Goal: Task Accomplishment & Management: Use online tool/utility

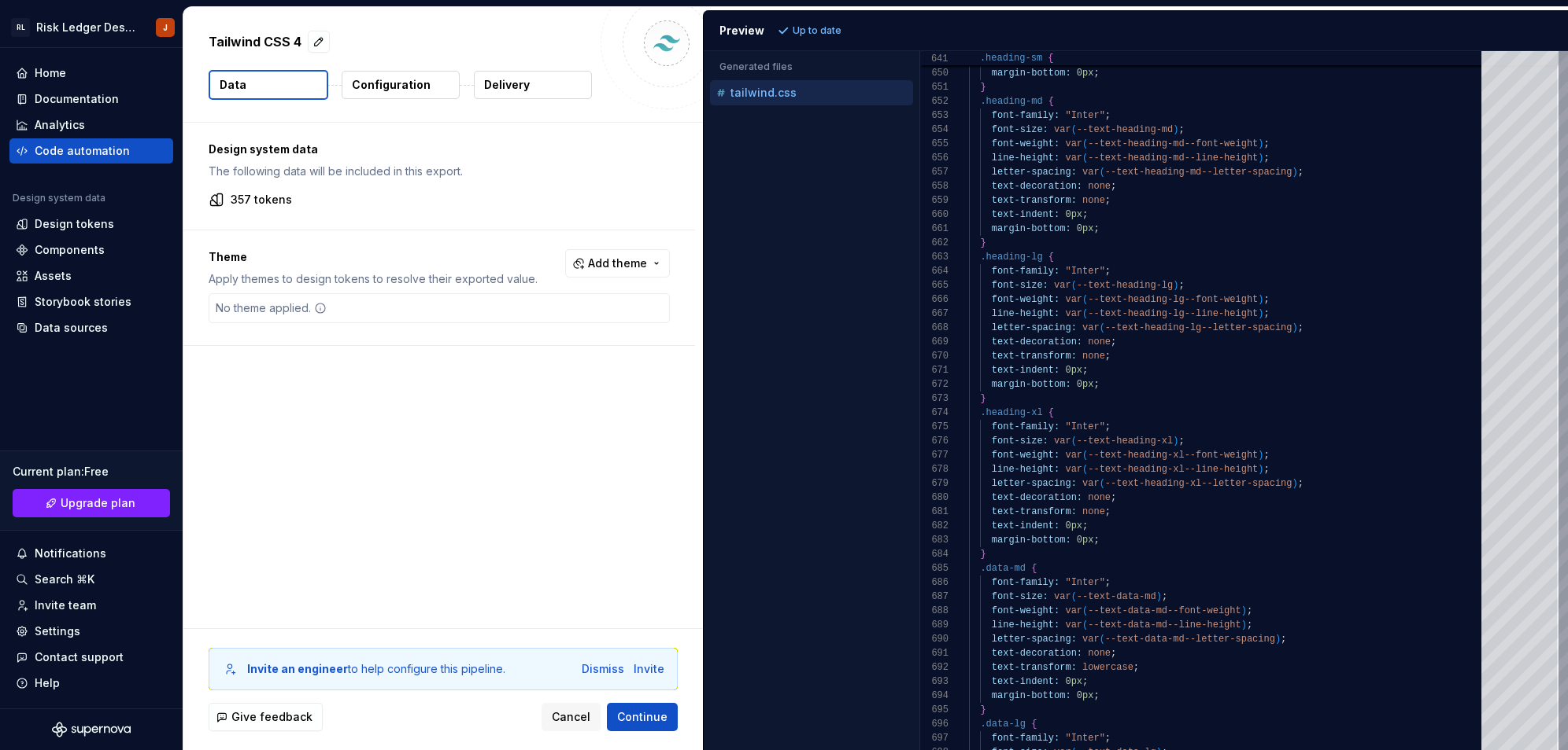
scroll to position [43, 153]
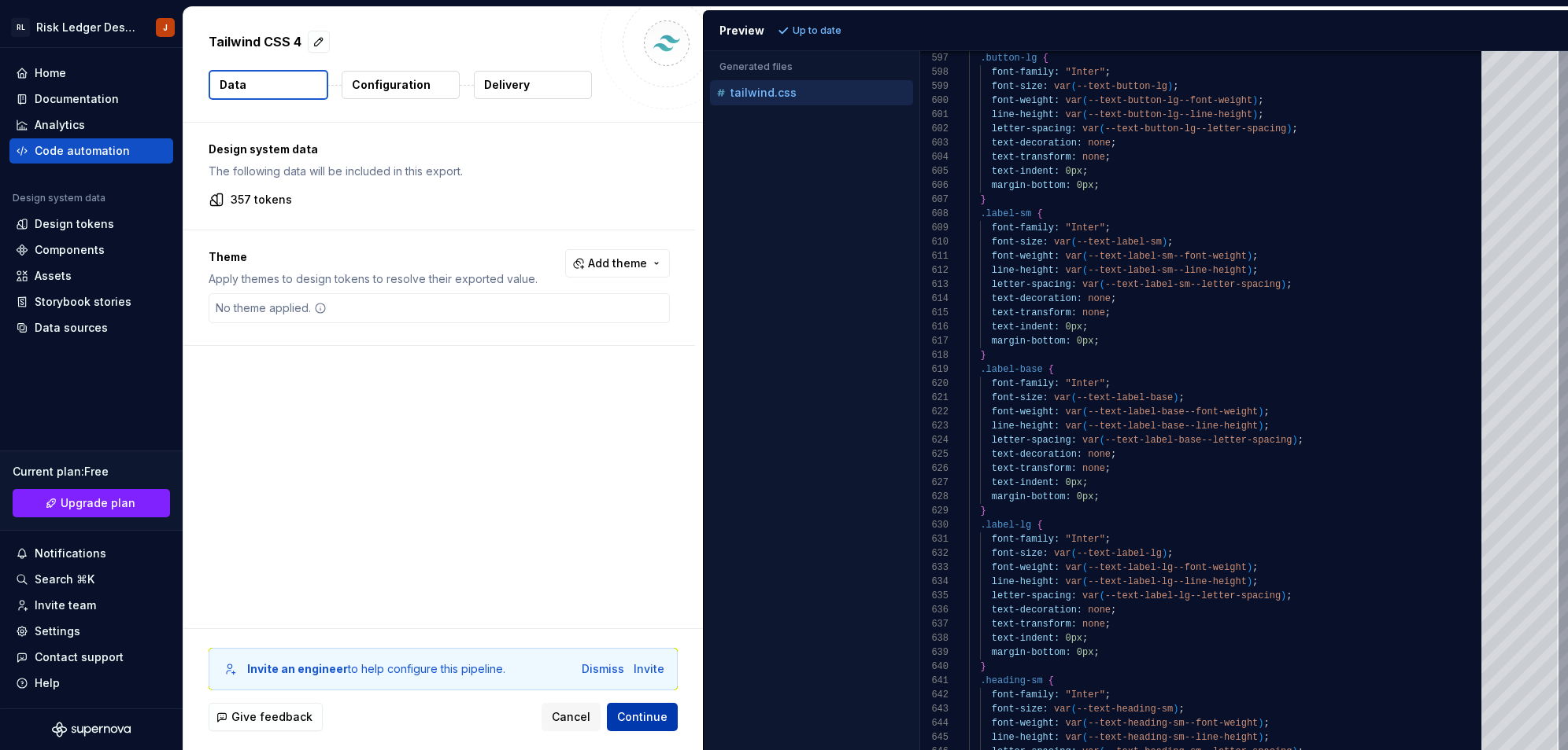
click at [622, 718] on span "Continue" at bounding box center [643, 716] width 51 height 15
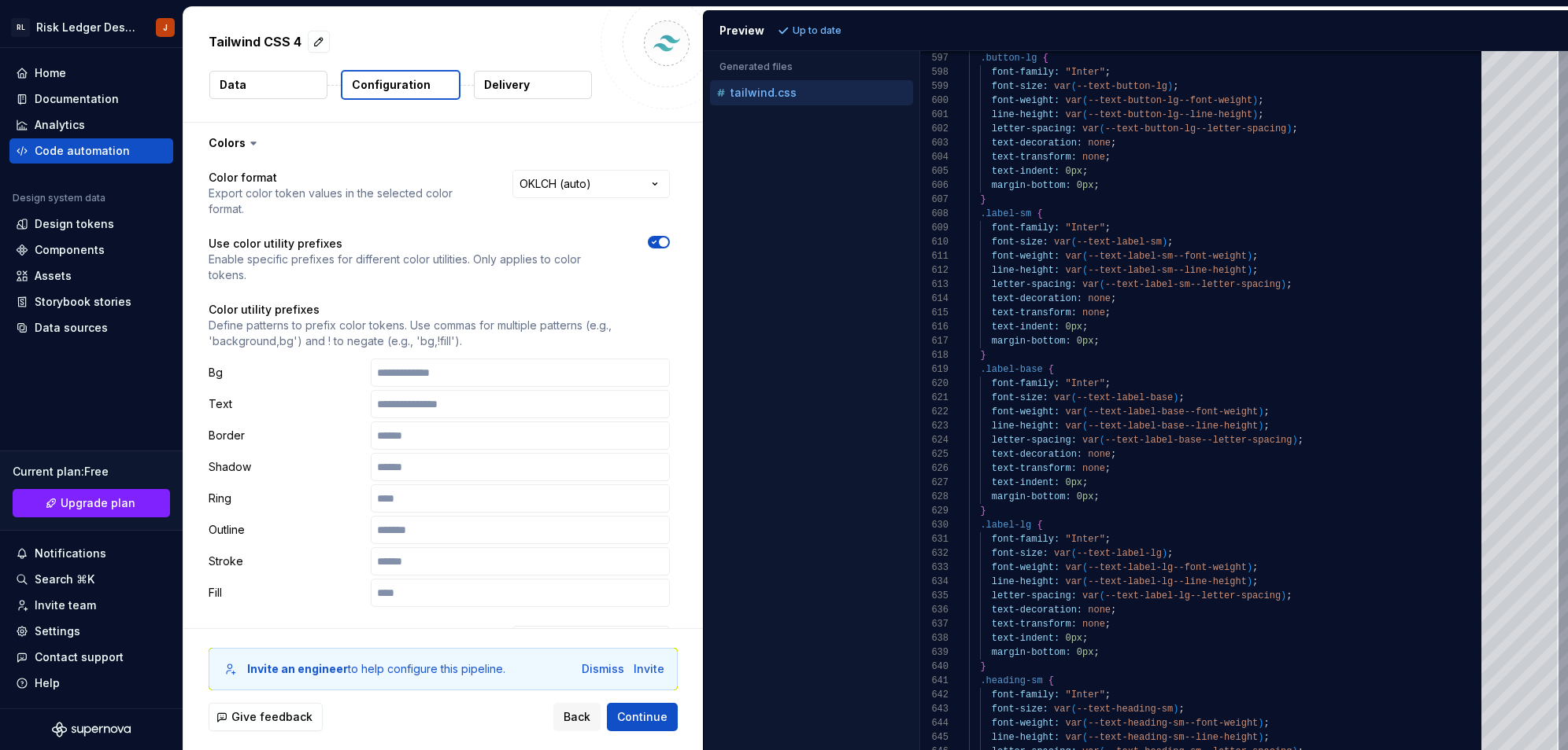
click at [267, 92] on button "Data" at bounding box center [268, 84] width 118 height 28
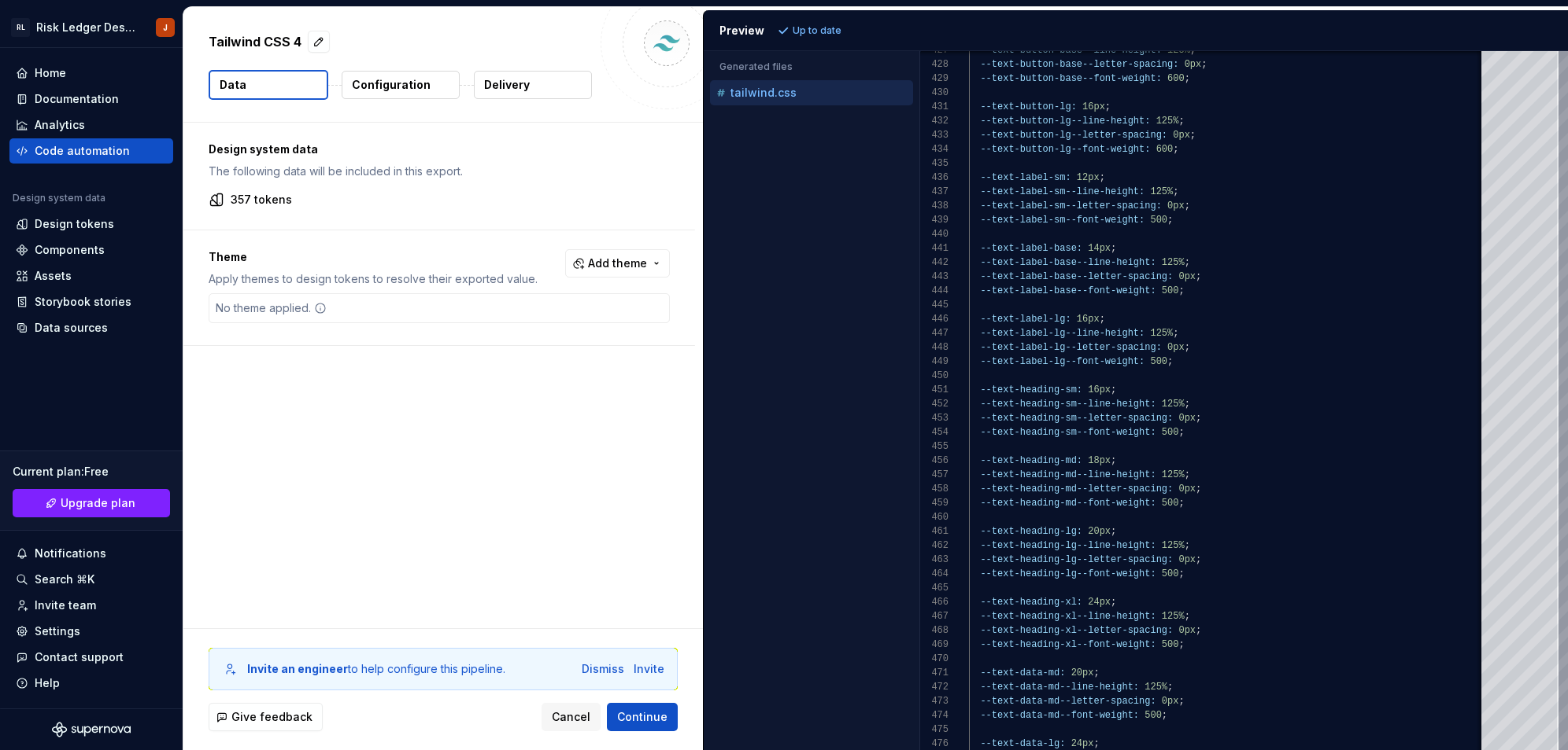
click at [793, 92] on div "tailwind.css" at bounding box center [813, 92] width 200 height 15
click at [415, 81] on p "Configuration" at bounding box center [391, 84] width 79 height 15
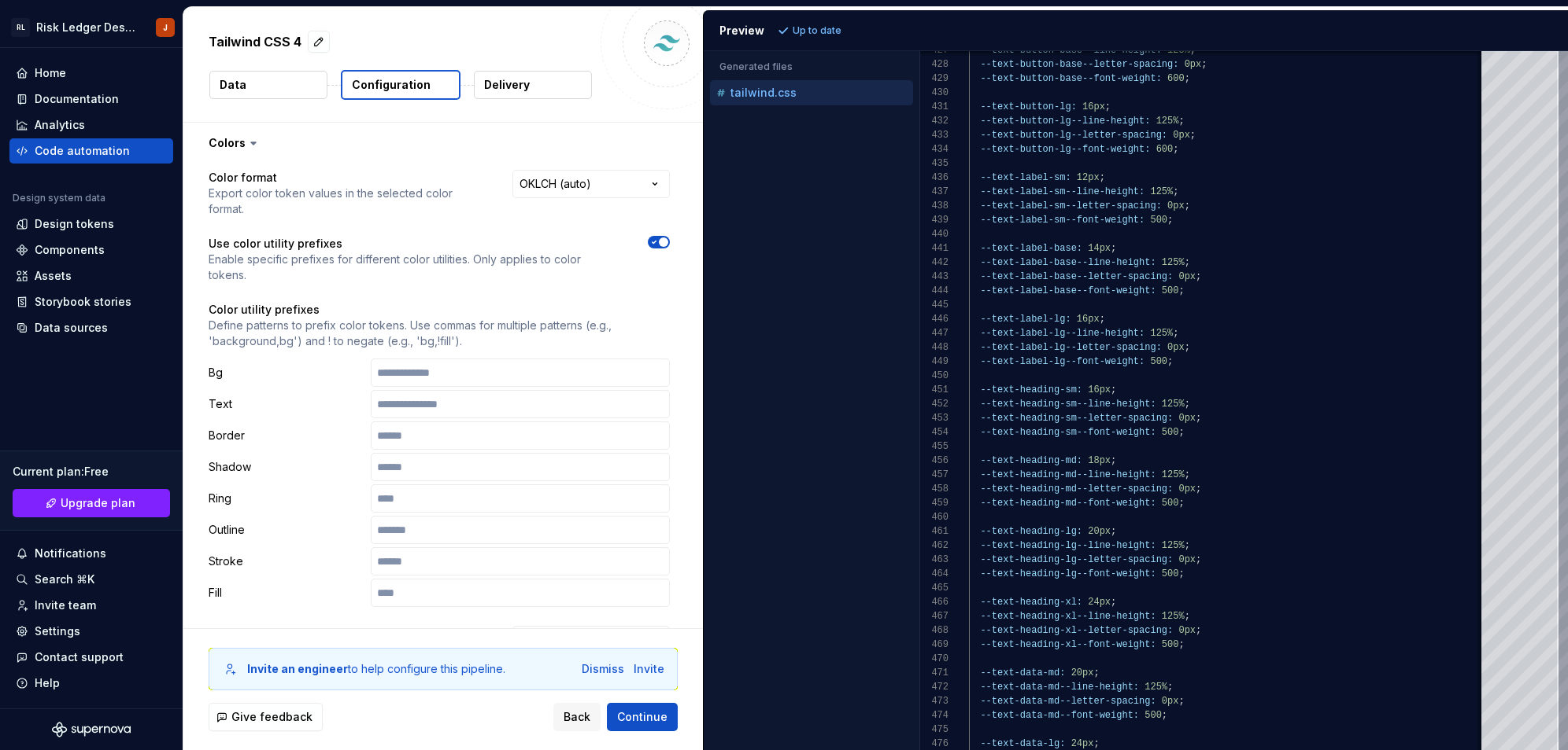
click at [321, 81] on button "Data" at bounding box center [268, 84] width 118 height 28
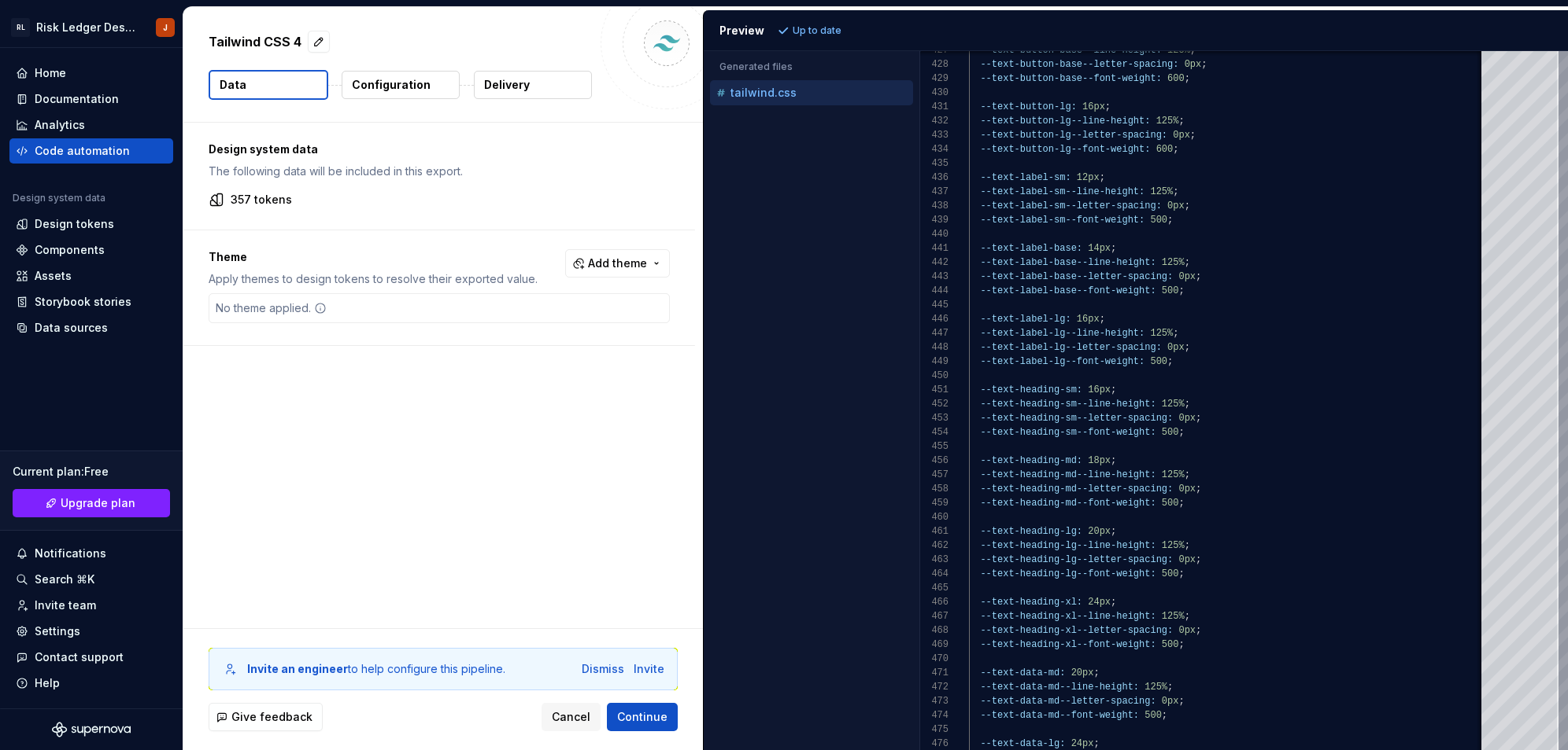
click at [383, 82] on p "Configuration" at bounding box center [391, 84] width 79 height 15
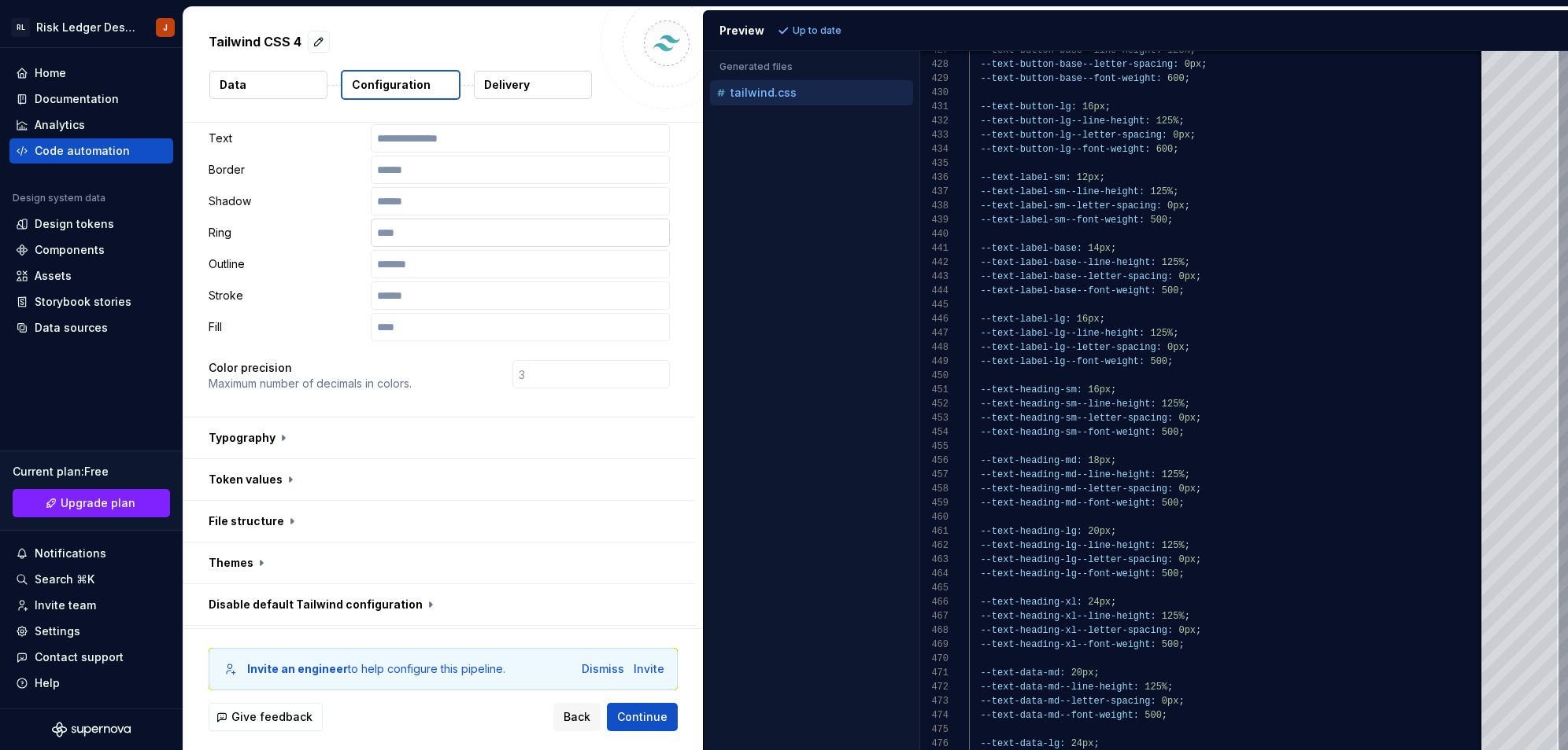
scroll to position [379, 0]
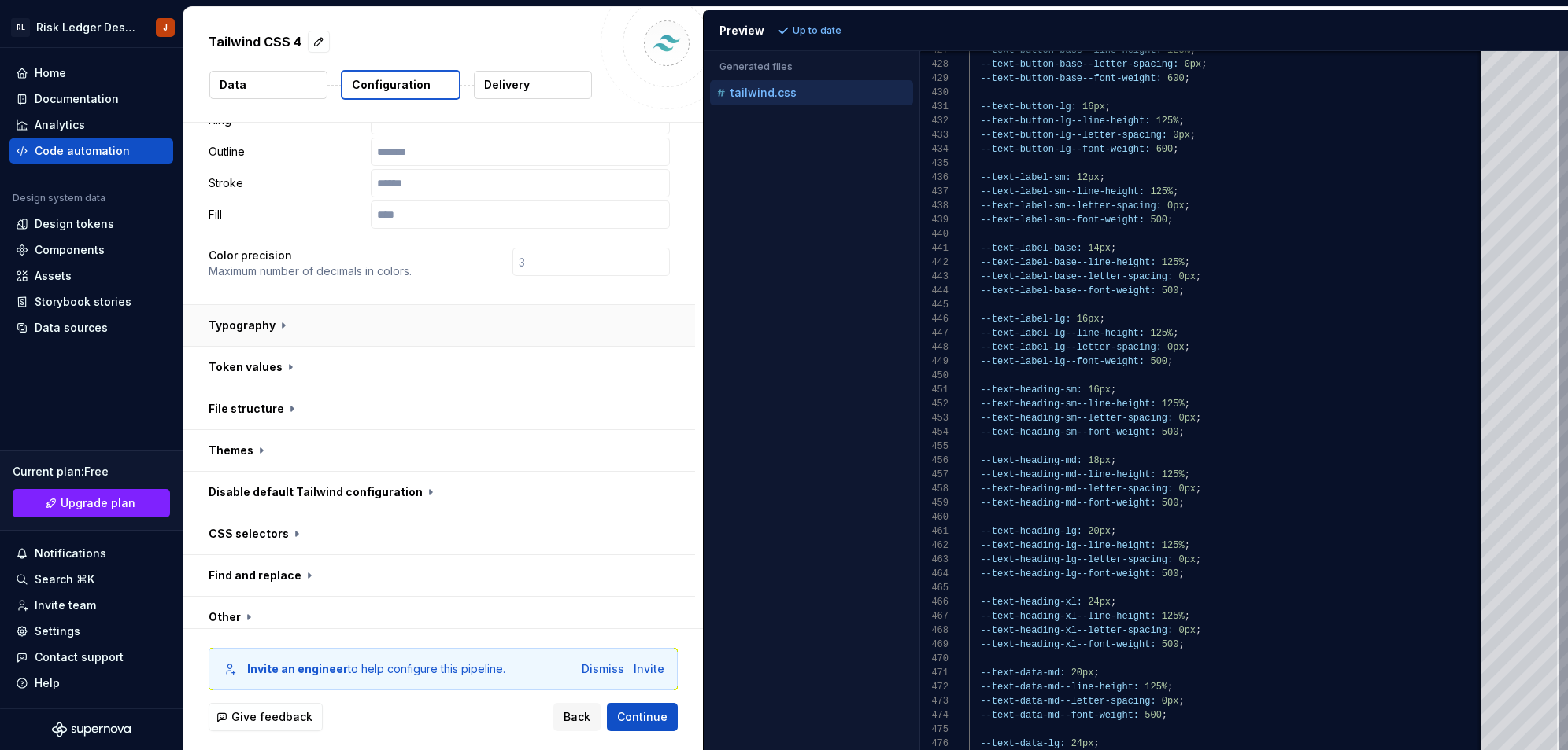
click at [272, 305] on button "button" at bounding box center [439, 325] width 511 height 41
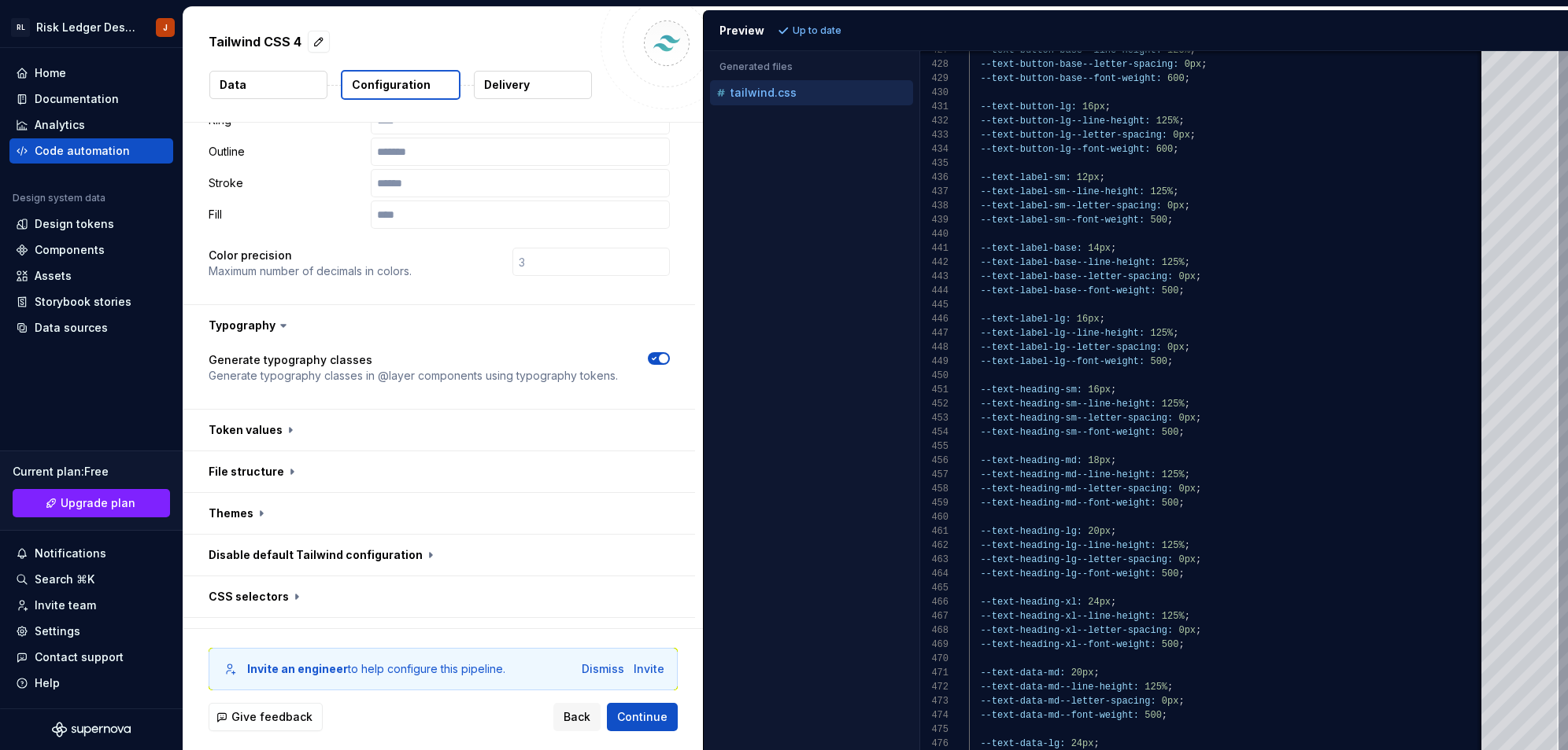
click at [661, 354] on icon "button" at bounding box center [654, 359] width 13 height 9
click at [659, 354] on span "button" at bounding box center [653, 359] width 9 height 9
click at [661, 354] on icon "button" at bounding box center [654, 359] width 13 height 9
click at [659, 354] on span "button" at bounding box center [653, 359] width 9 height 9
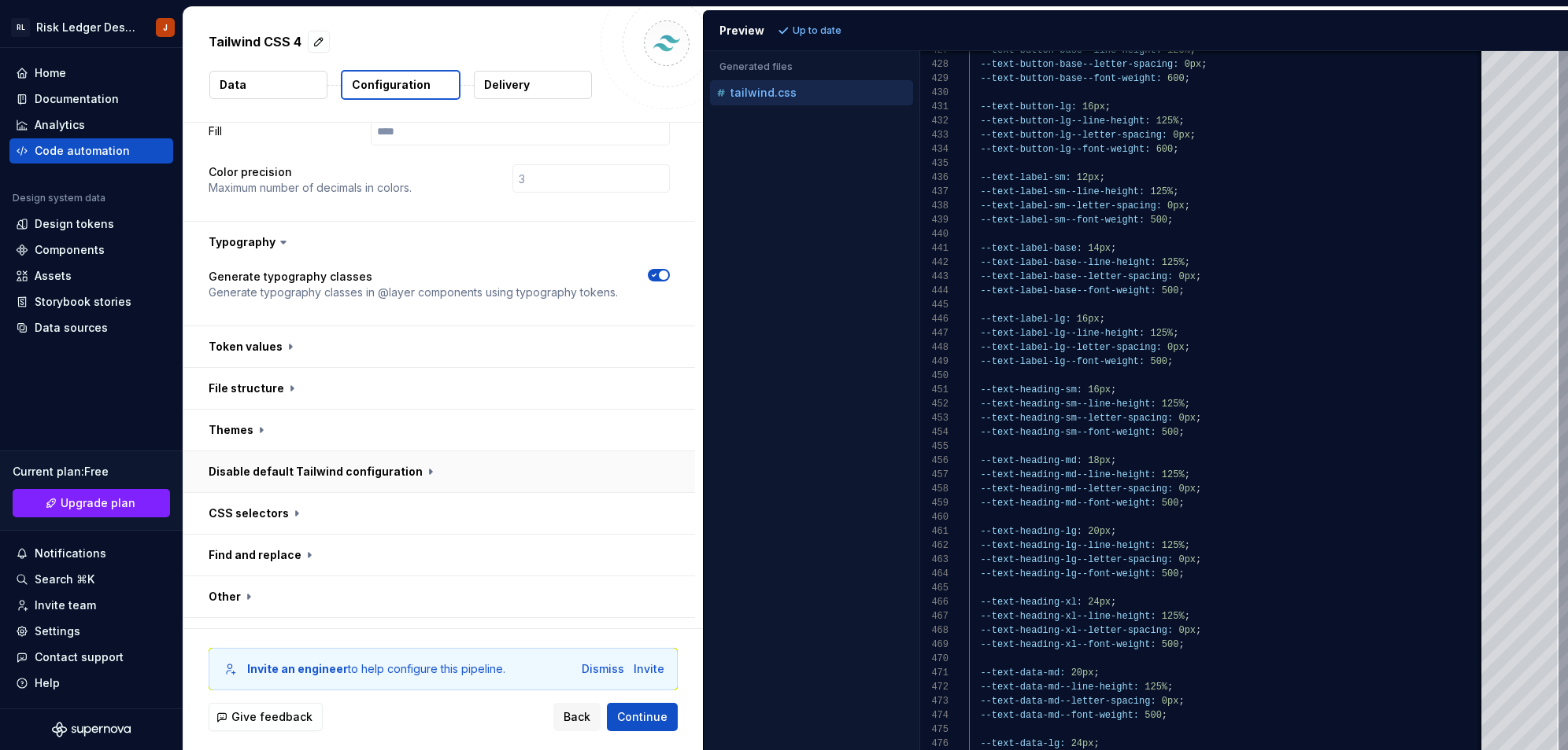
click at [290, 451] on button "button" at bounding box center [439, 471] width 511 height 41
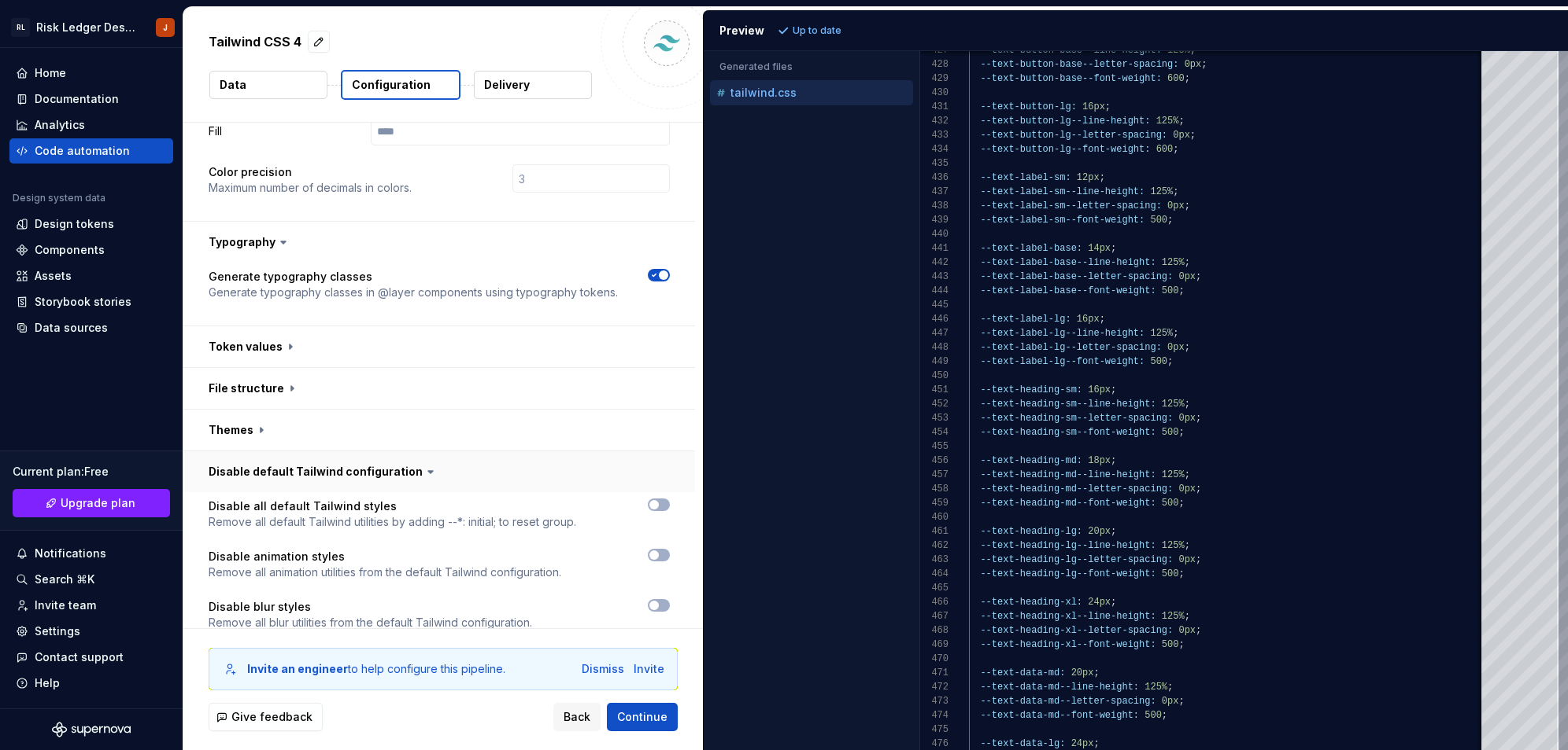
click at [290, 451] on button "button" at bounding box center [439, 471] width 511 height 41
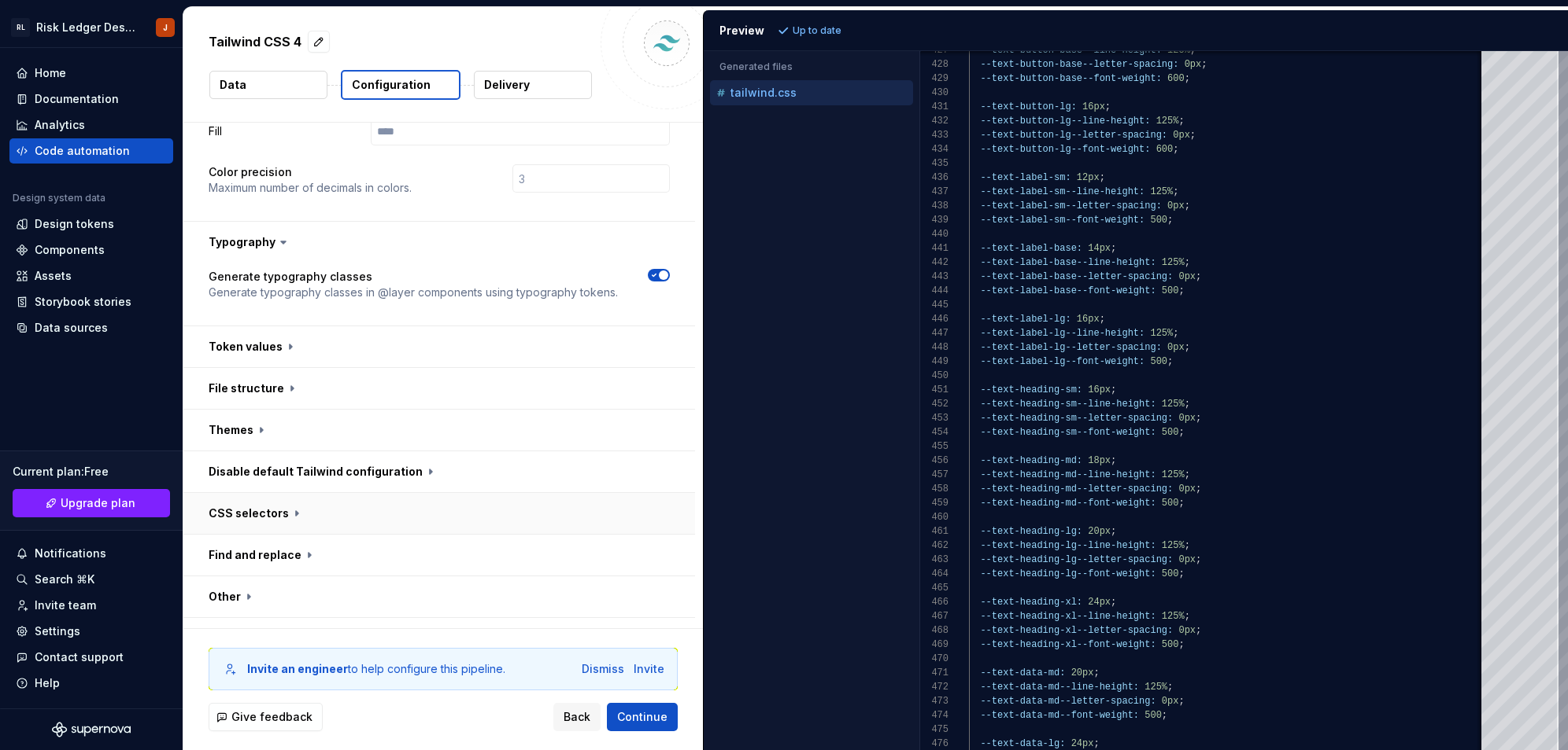
click at [274, 493] on button "button" at bounding box center [439, 513] width 511 height 41
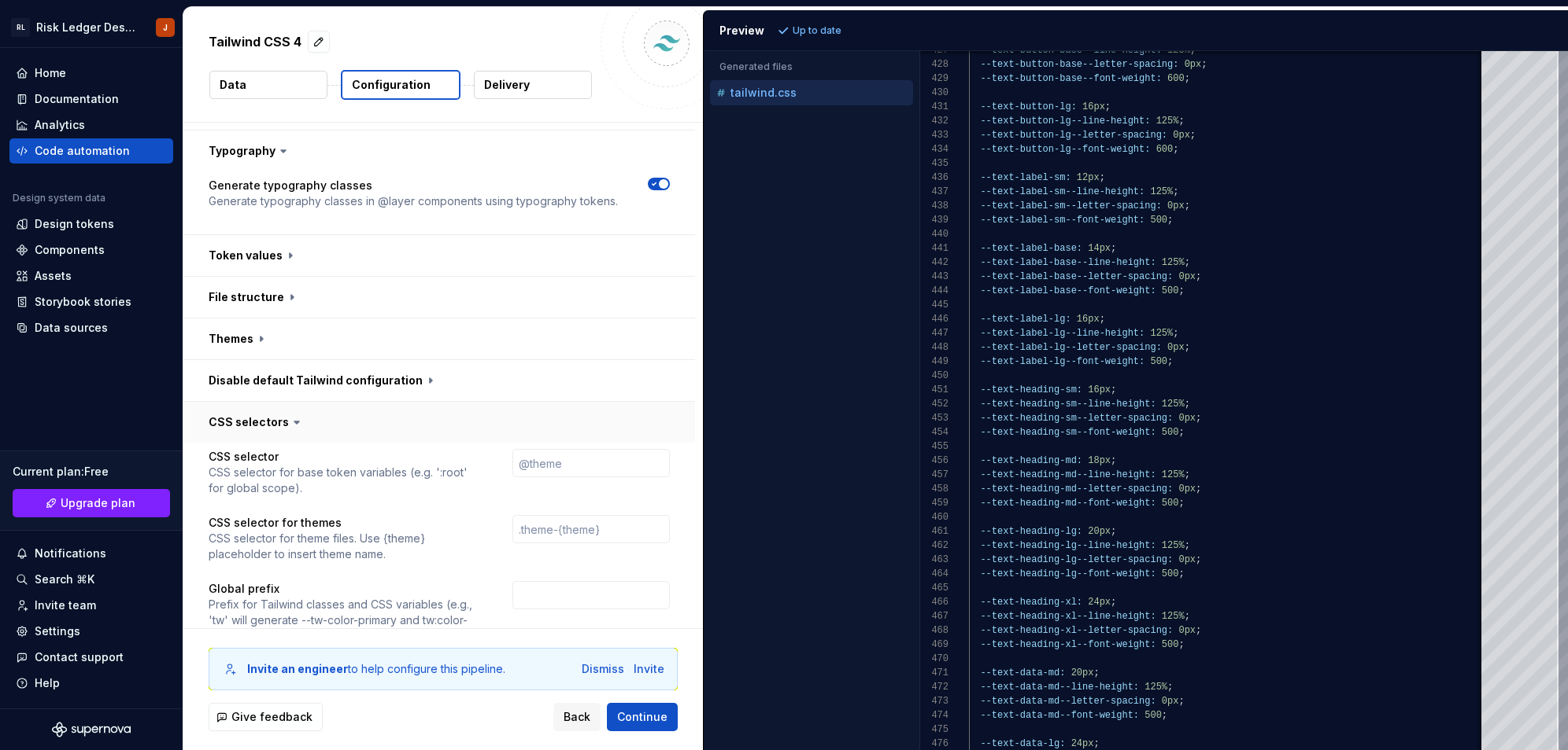
scroll to position [639, 0]
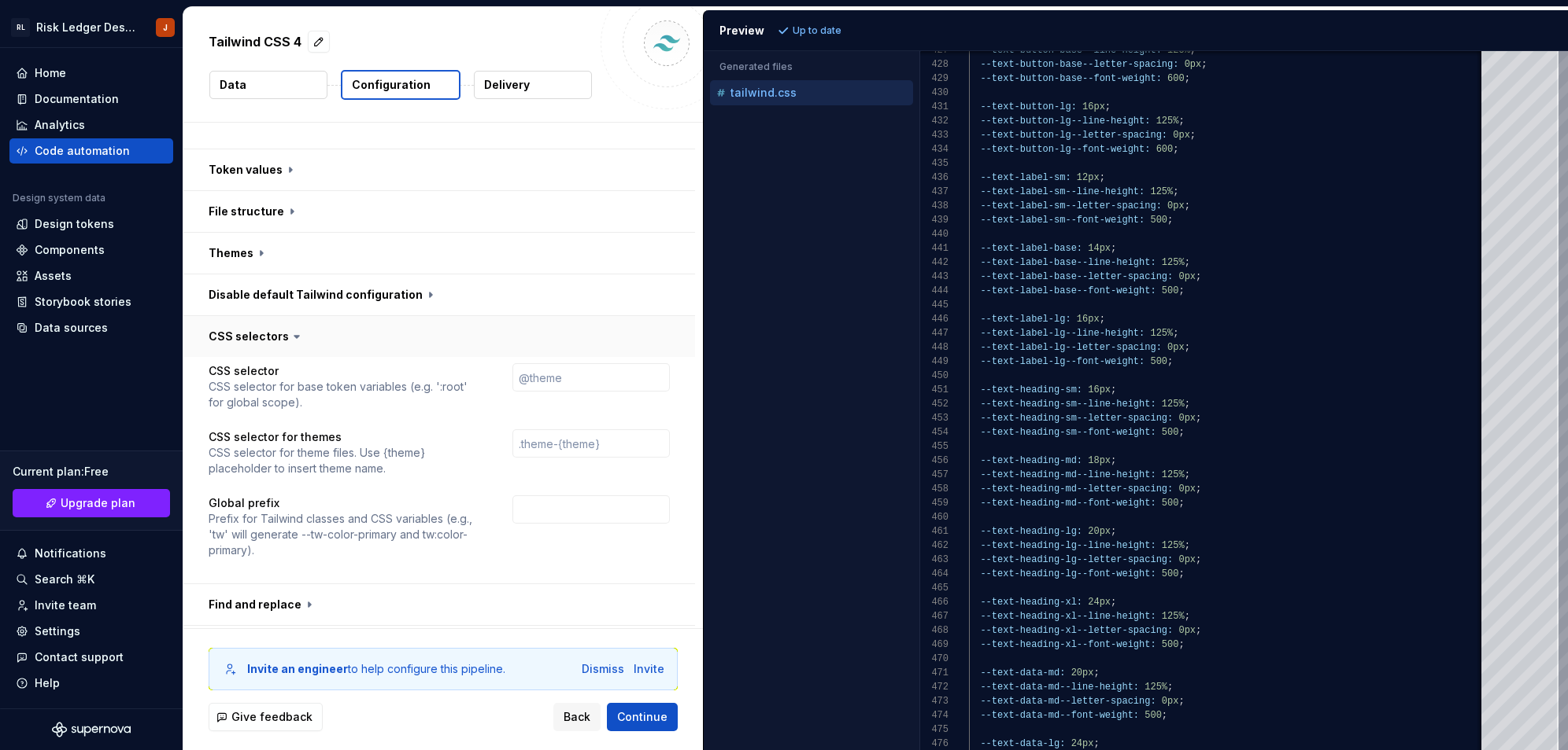
click at [274, 316] on button "button" at bounding box center [439, 336] width 511 height 41
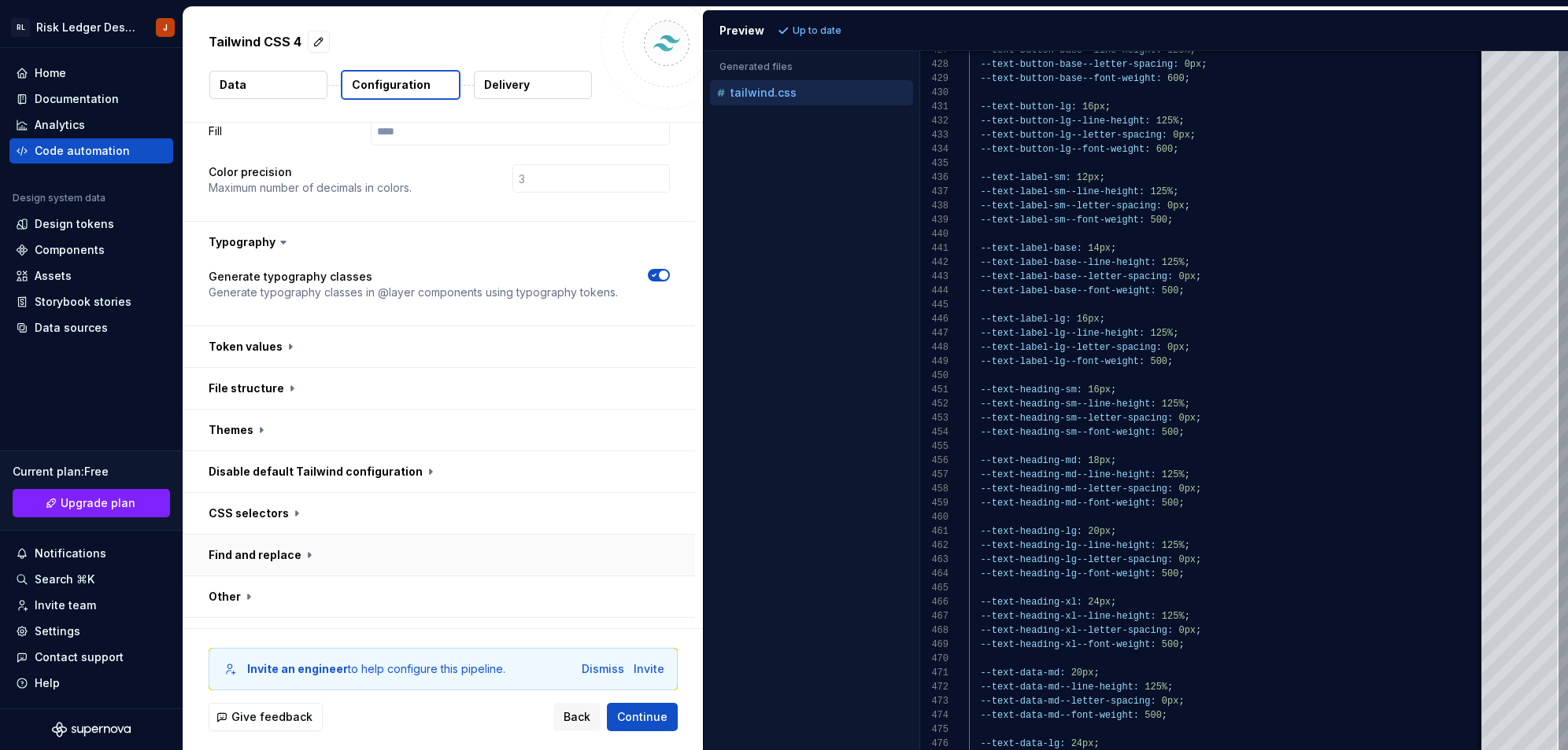
click at [277, 534] on button "button" at bounding box center [439, 554] width 511 height 41
click at [77, 69] on div "Home" at bounding box center [91, 72] width 151 height 15
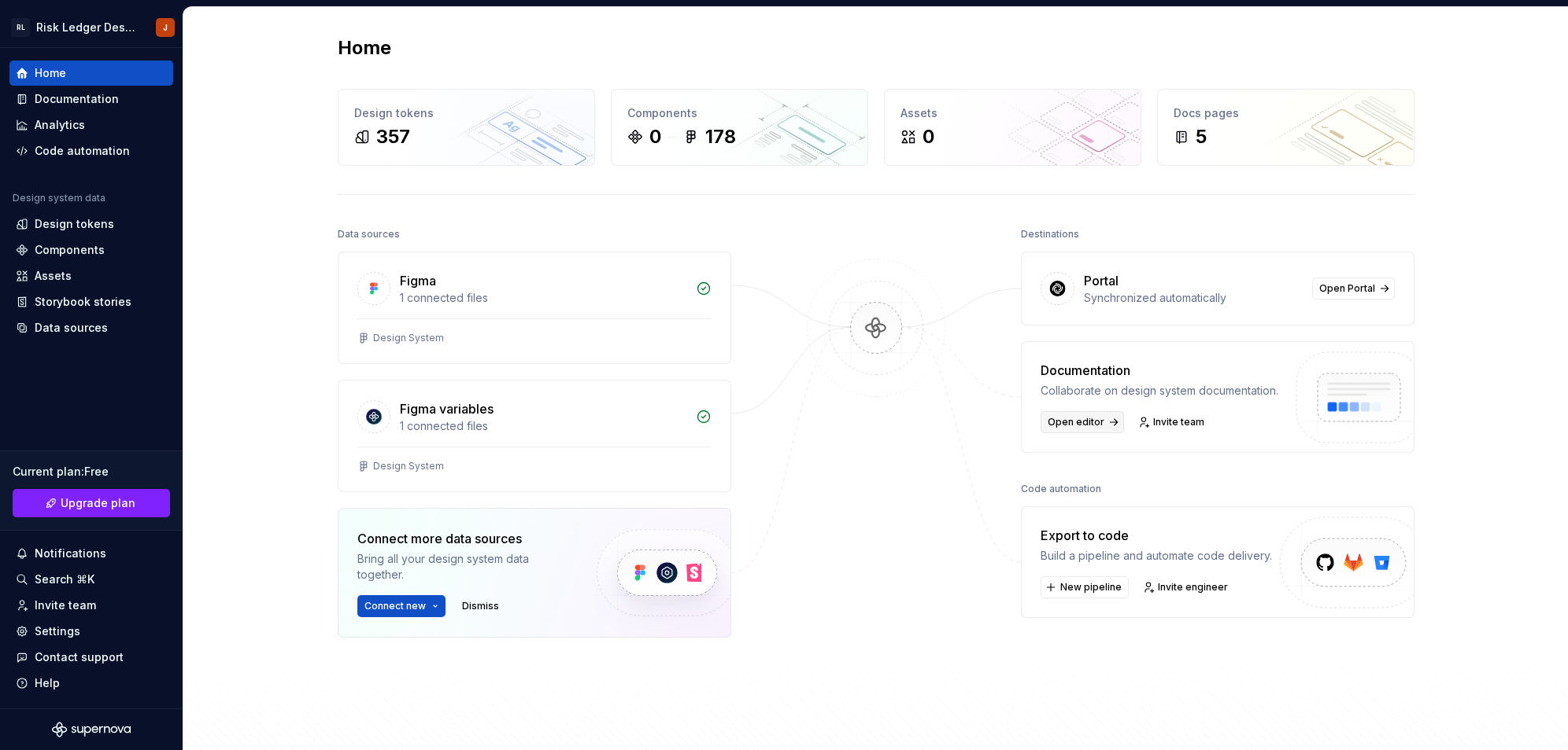
click at [1091, 422] on span "Open editor" at bounding box center [1076, 422] width 57 height 13
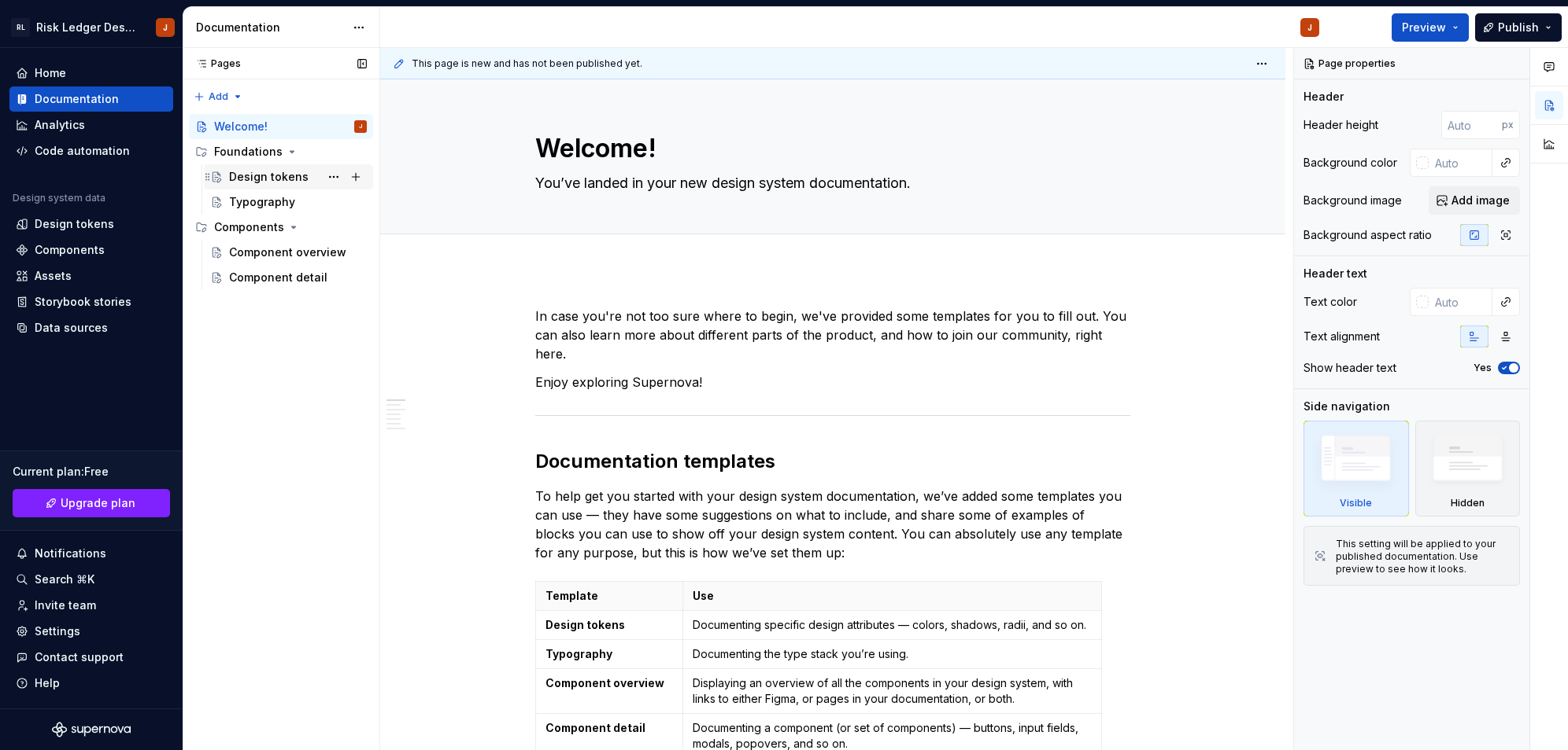
click at [258, 179] on div "Design tokens" at bounding box center [269, 177] width 80 height 15
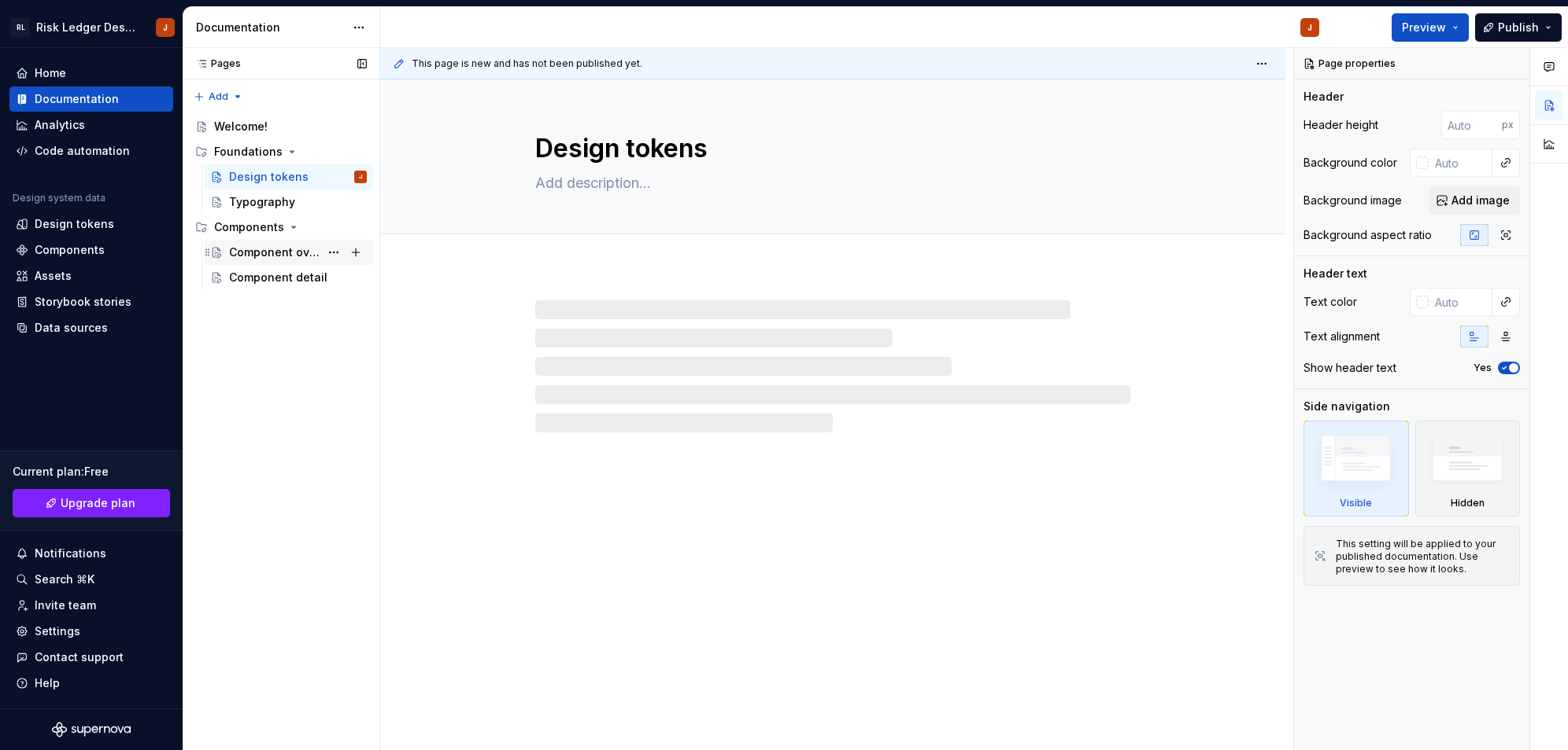
click at [272, 260] on div "Component overview" at bounding box center [298, 253] width 138 height 22
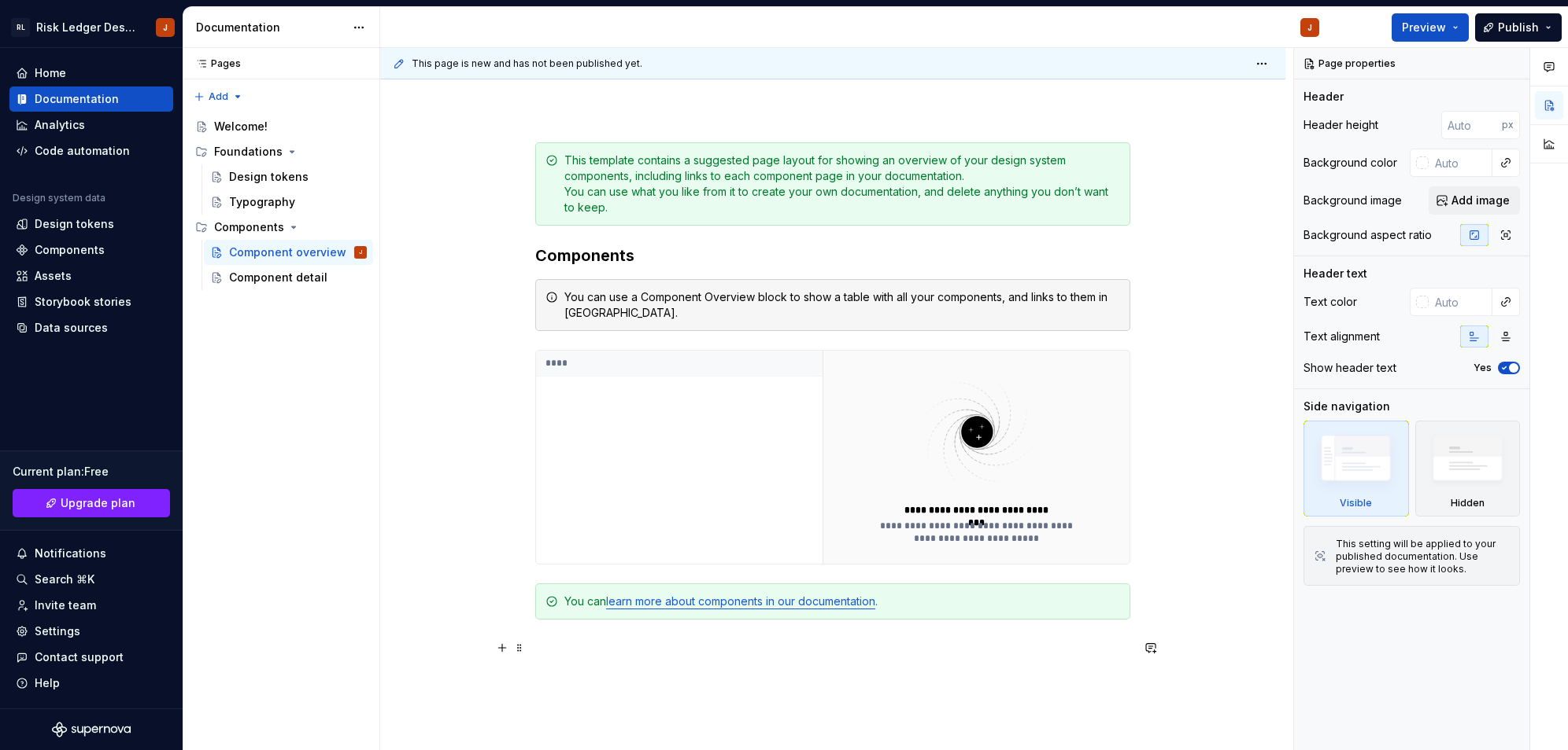
scroll to position [343, 0]
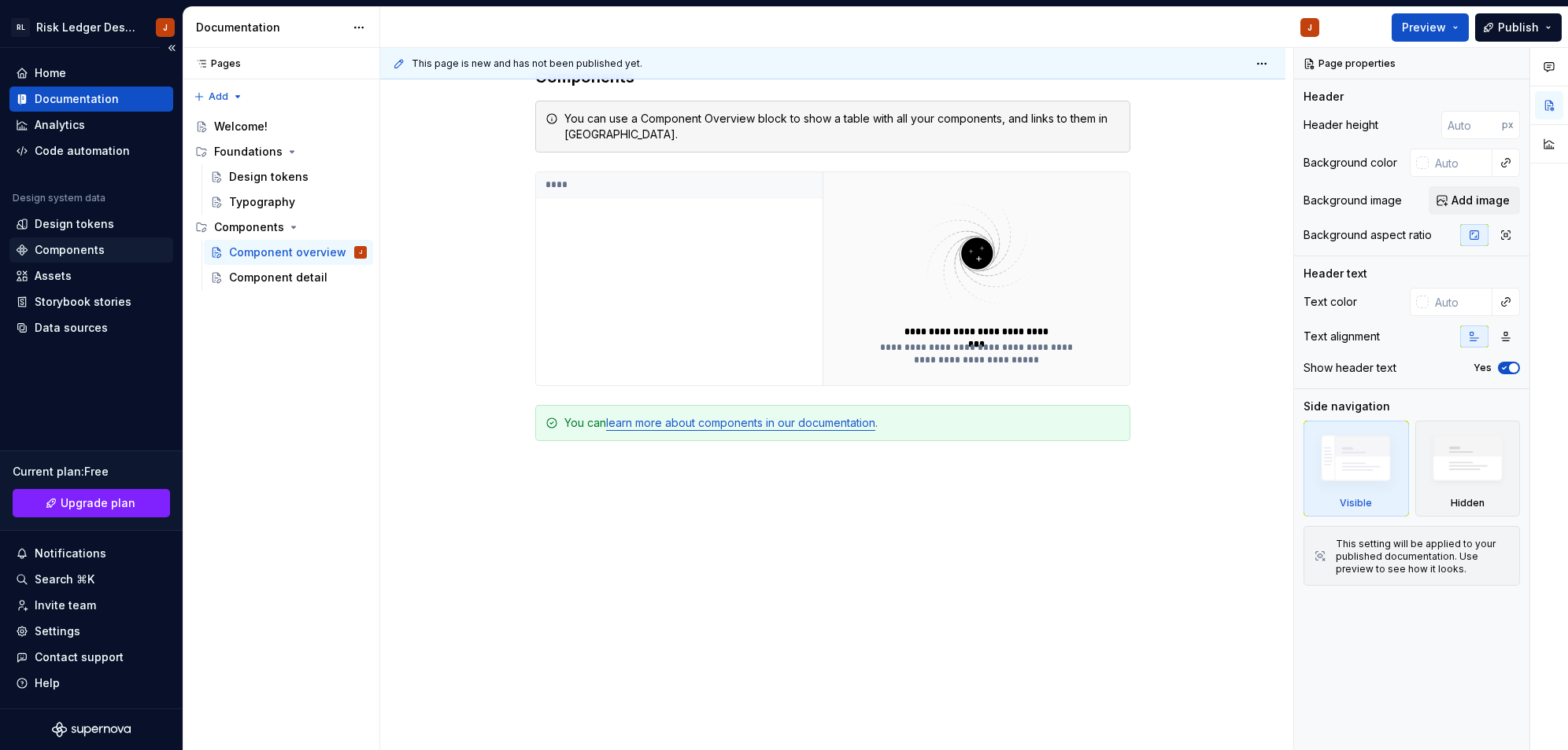
type textarea "*"
click at [92, 256] on div "Components" at bounding box center [69, 249] width 70 height 15
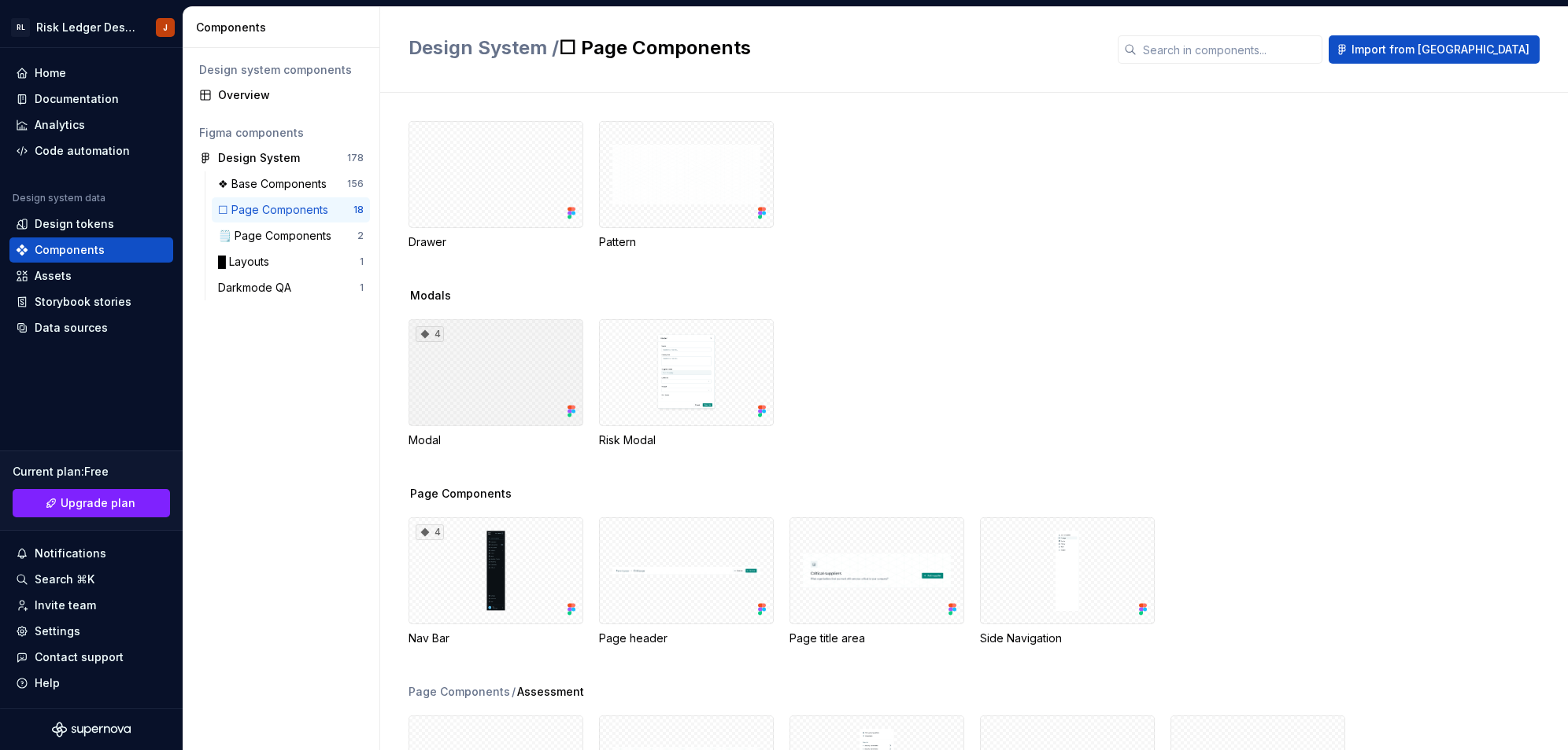
scroll to position [500, 0]
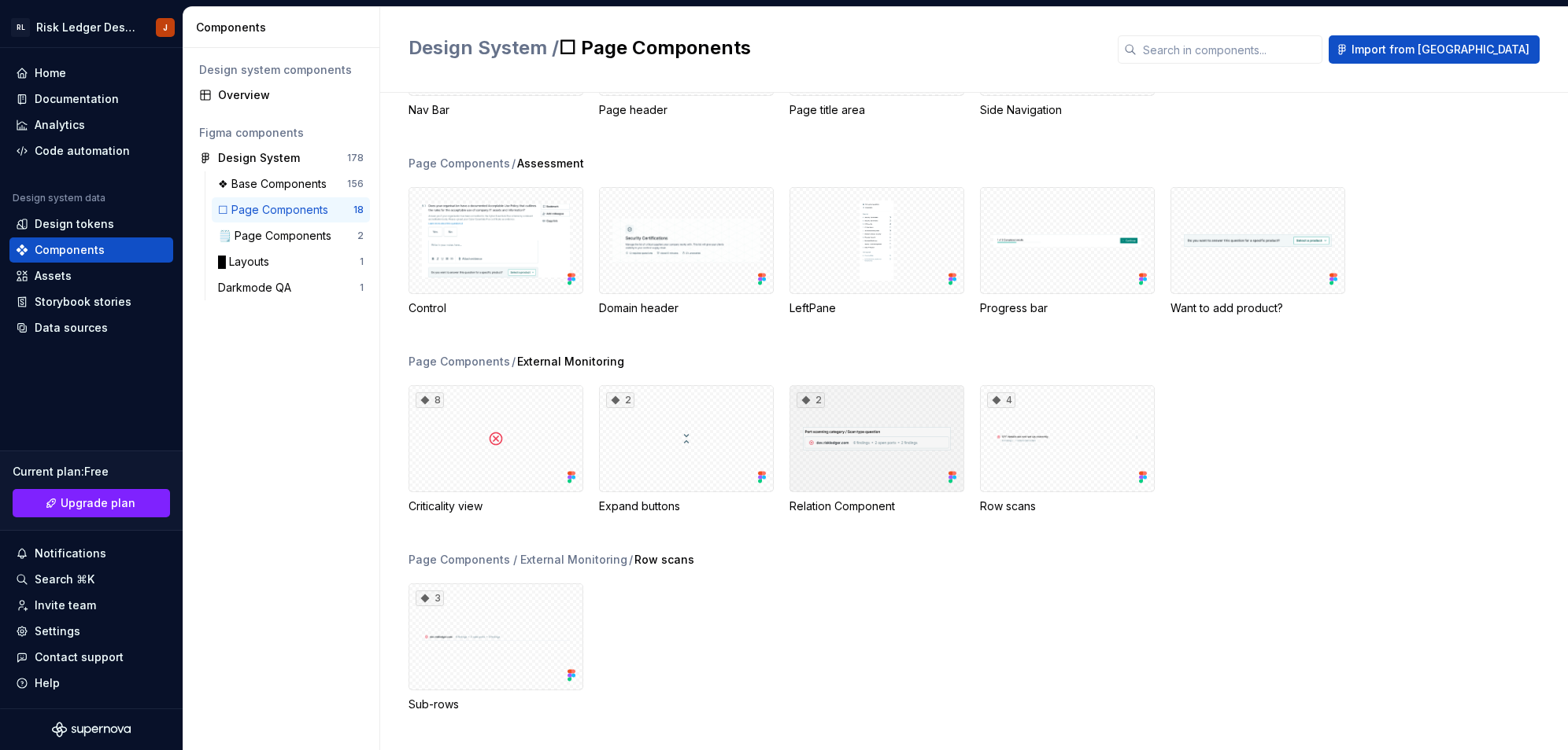
click at [813, 403] on div "2" at bounding box center [810, 399] width 28 height 15
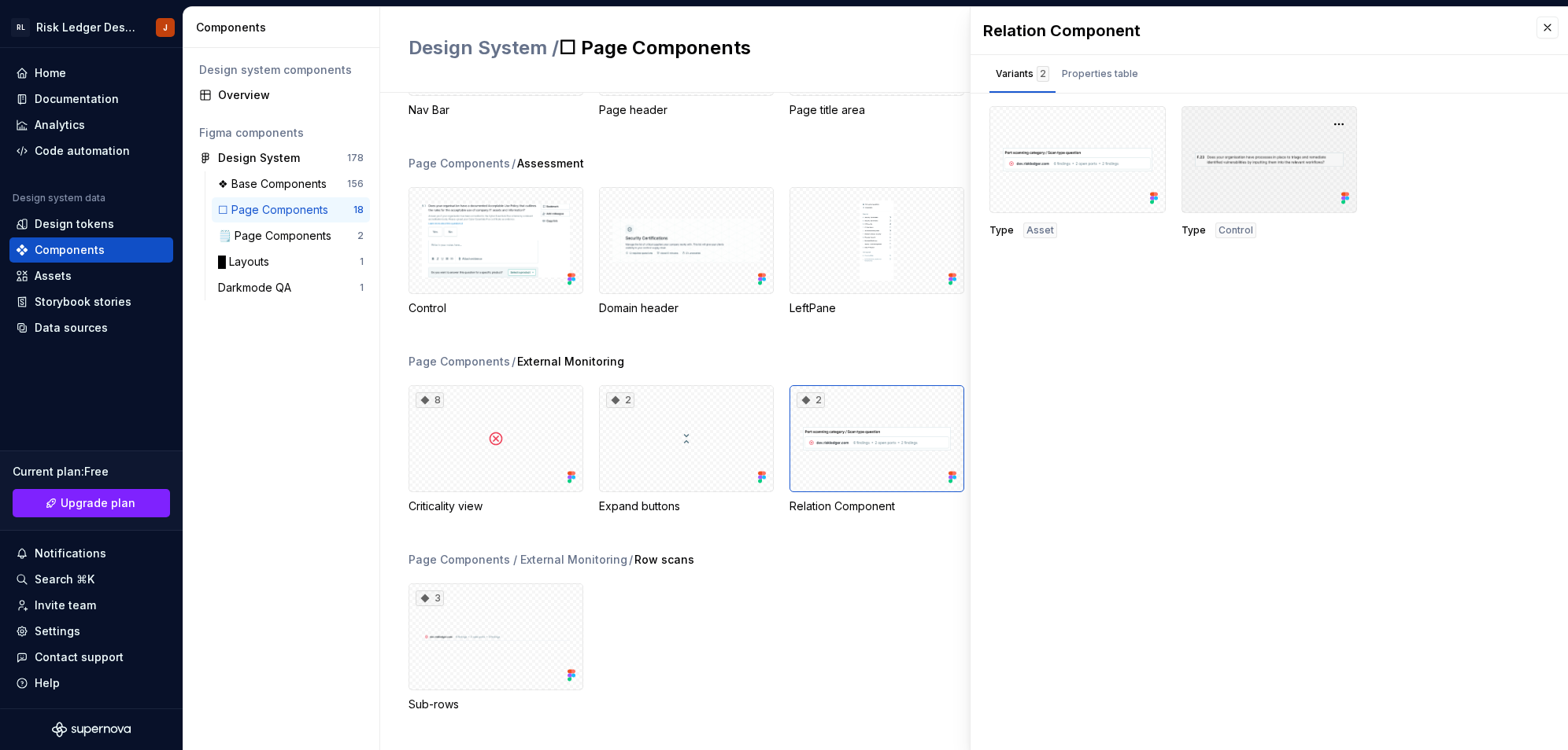
click at [1232, 168] on div at bounding box center [1269, 159] width 177 height 107
click at [1117, 171] on div at bounding box center [1078, 159] width 177 height 107
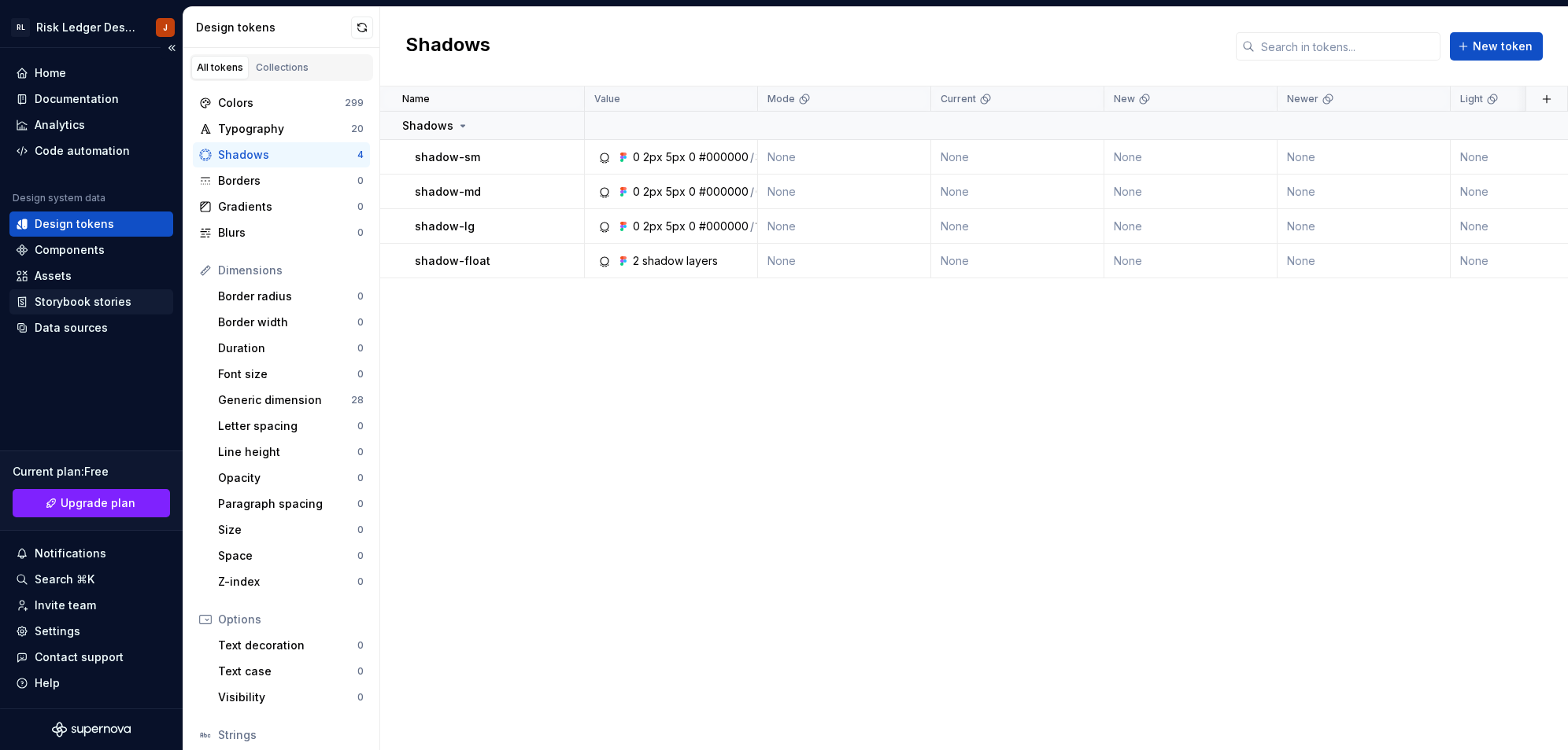
click at [100, 310] on div "Storybook stories" at bounding box center [91, 303] width 164 height 25
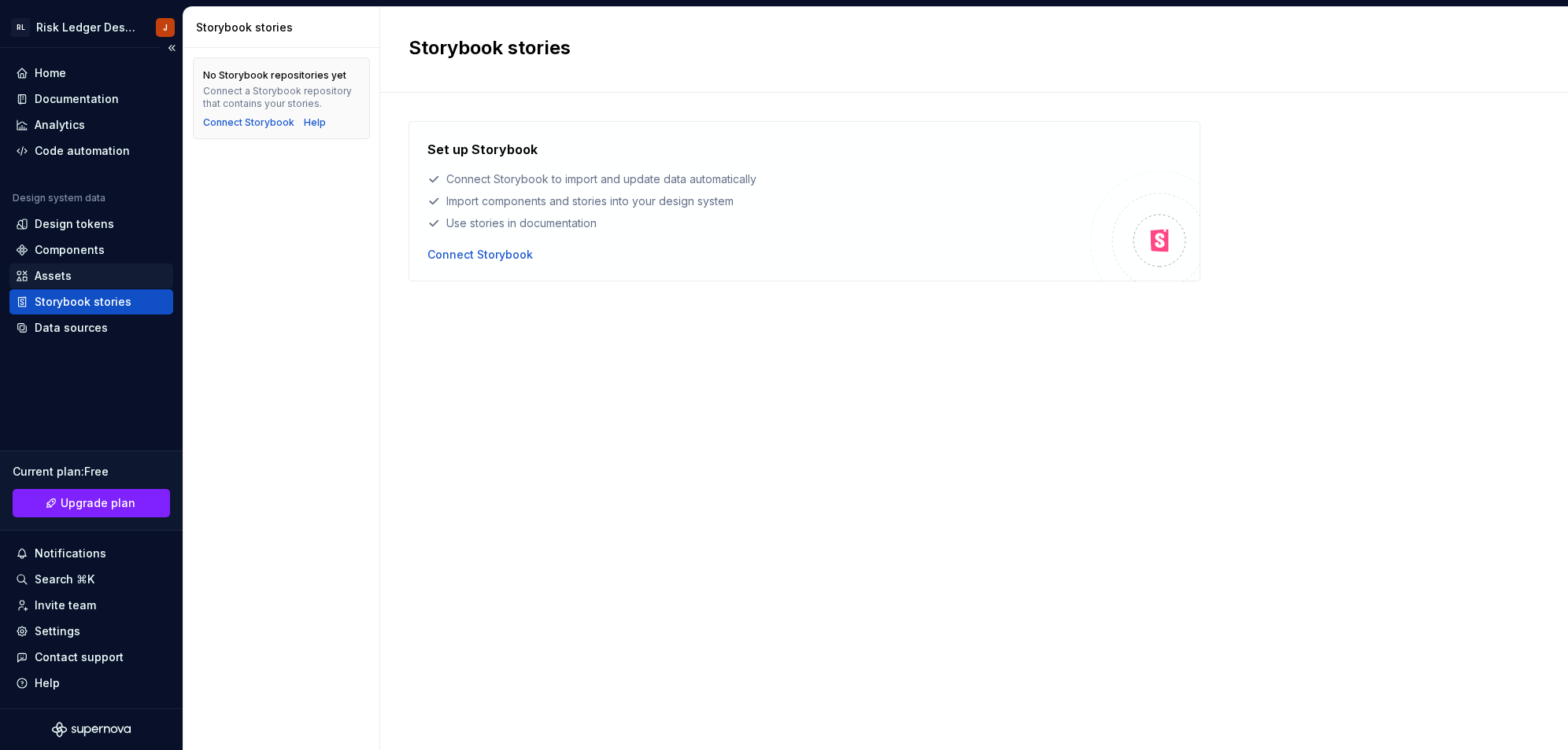
click at [102, 278] on div "Assets" at bounding box center [91, 275] width 151 height 15
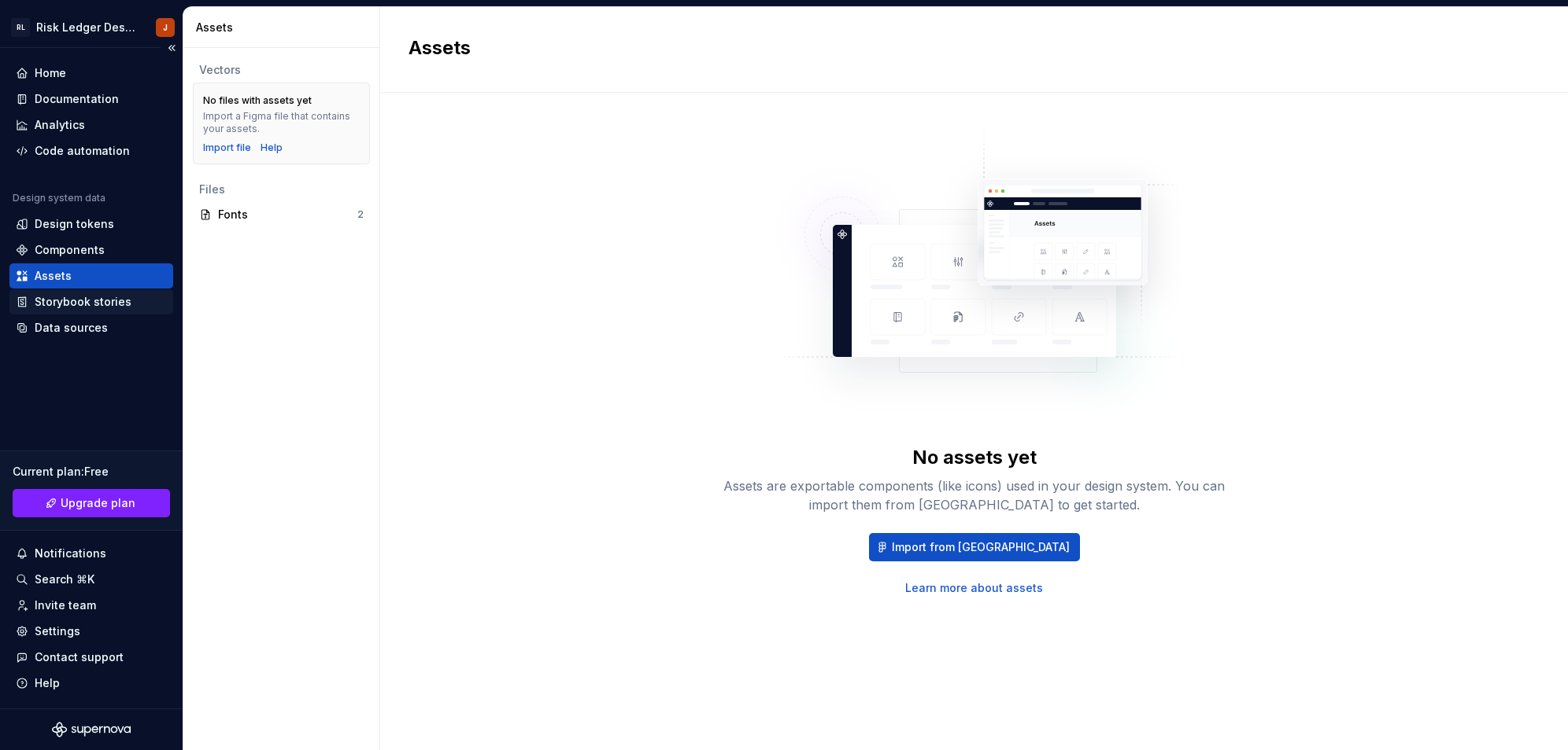
click at [100, 309] on div "Storybook stories" at bounding box center [82, 302] width 97 height 15
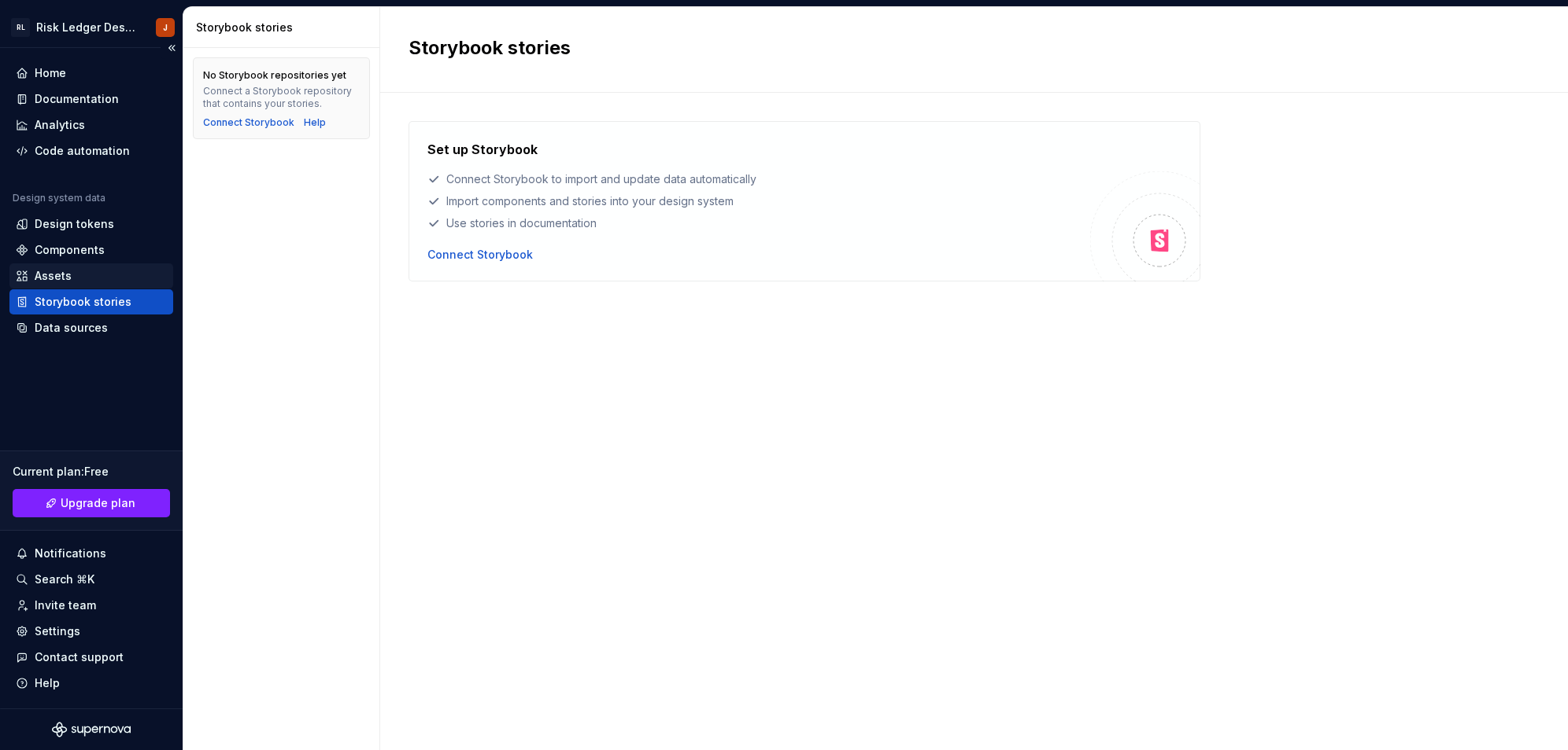
click at [40, 278] on div "Assets" at bounding box center [53, 275] width 37 height 15
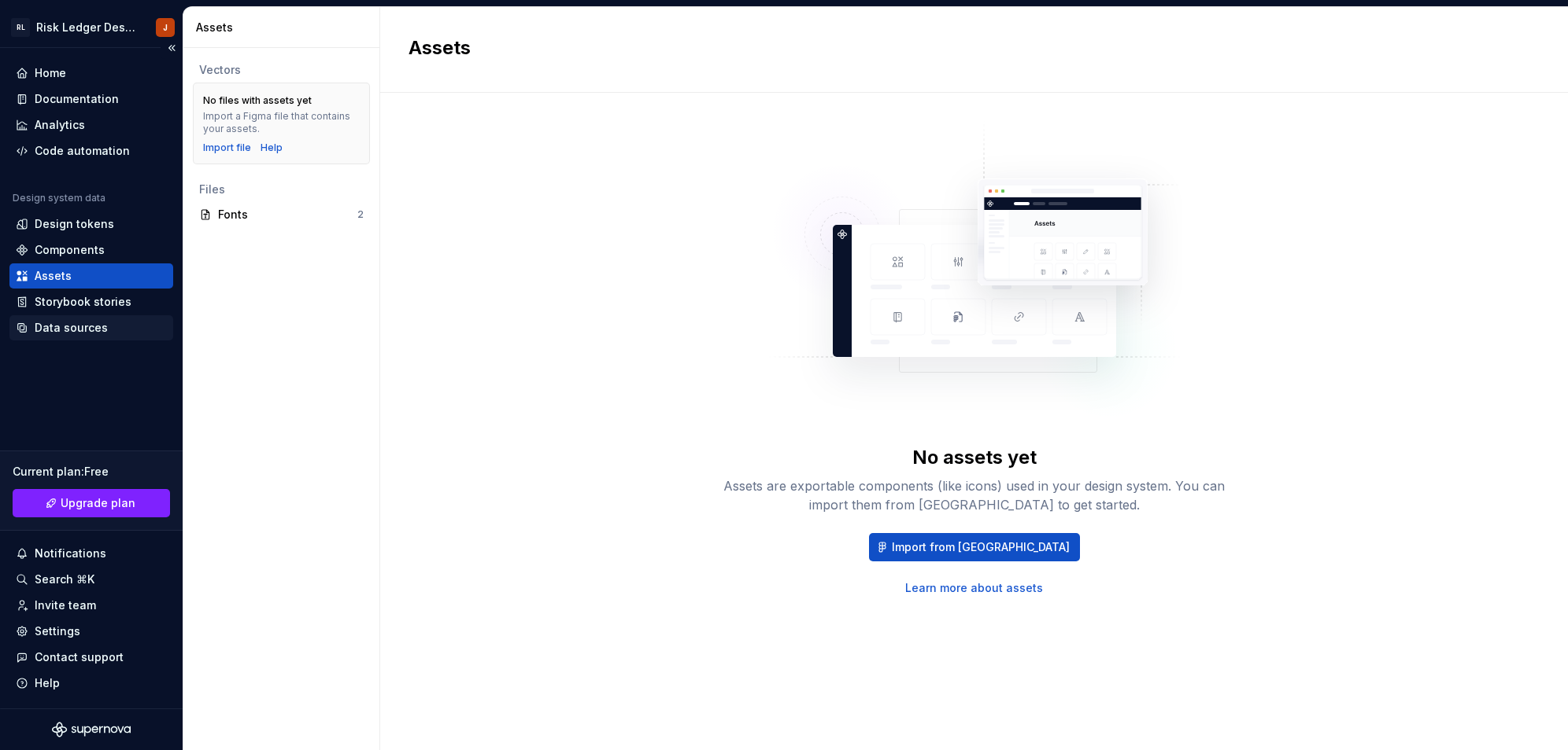
click at [51, 322] on div "Data sources" at bounding box center [71, 327] width 73 height 15
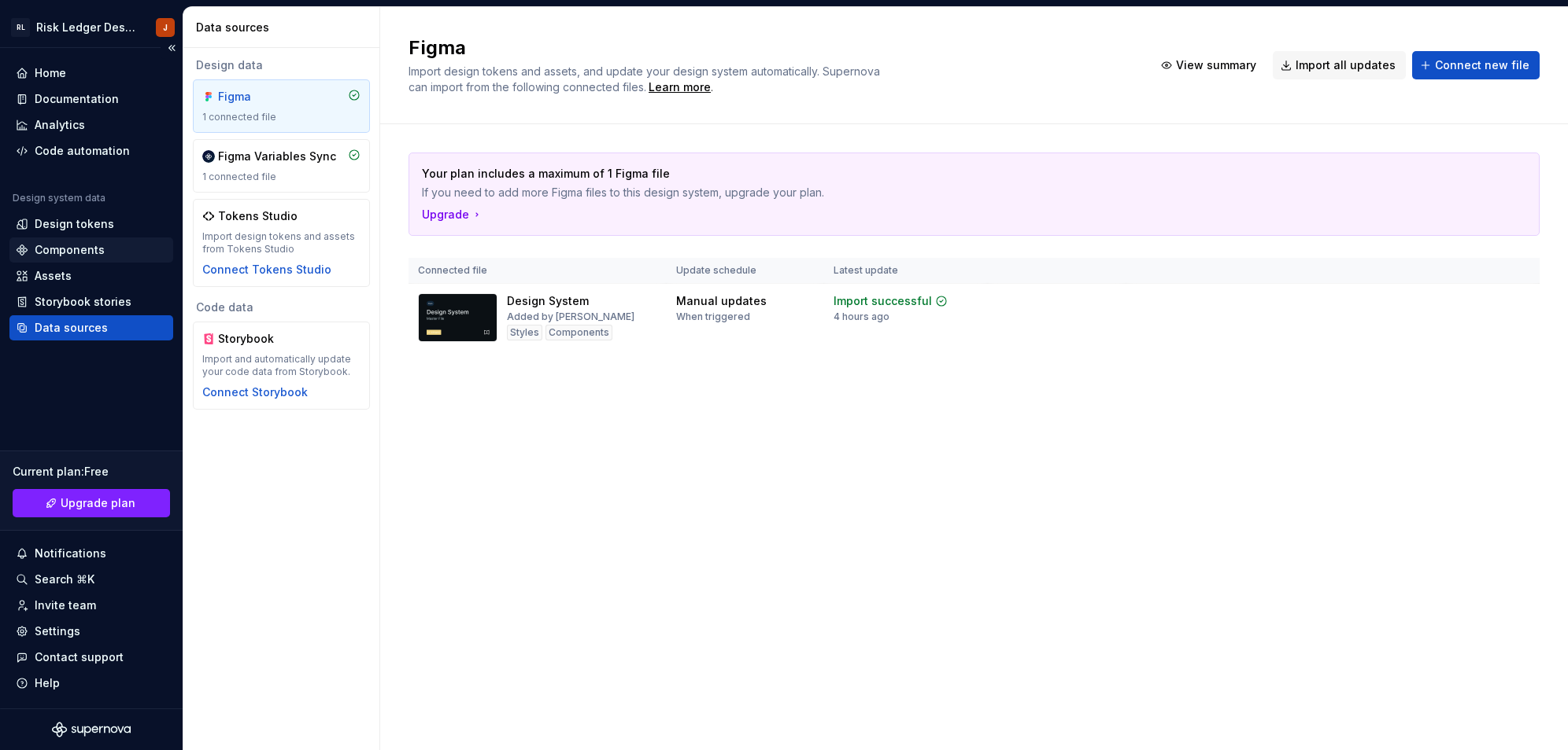
click at [86, 242] on div "Components" at bounding box center [69, 249] width 70 height 15
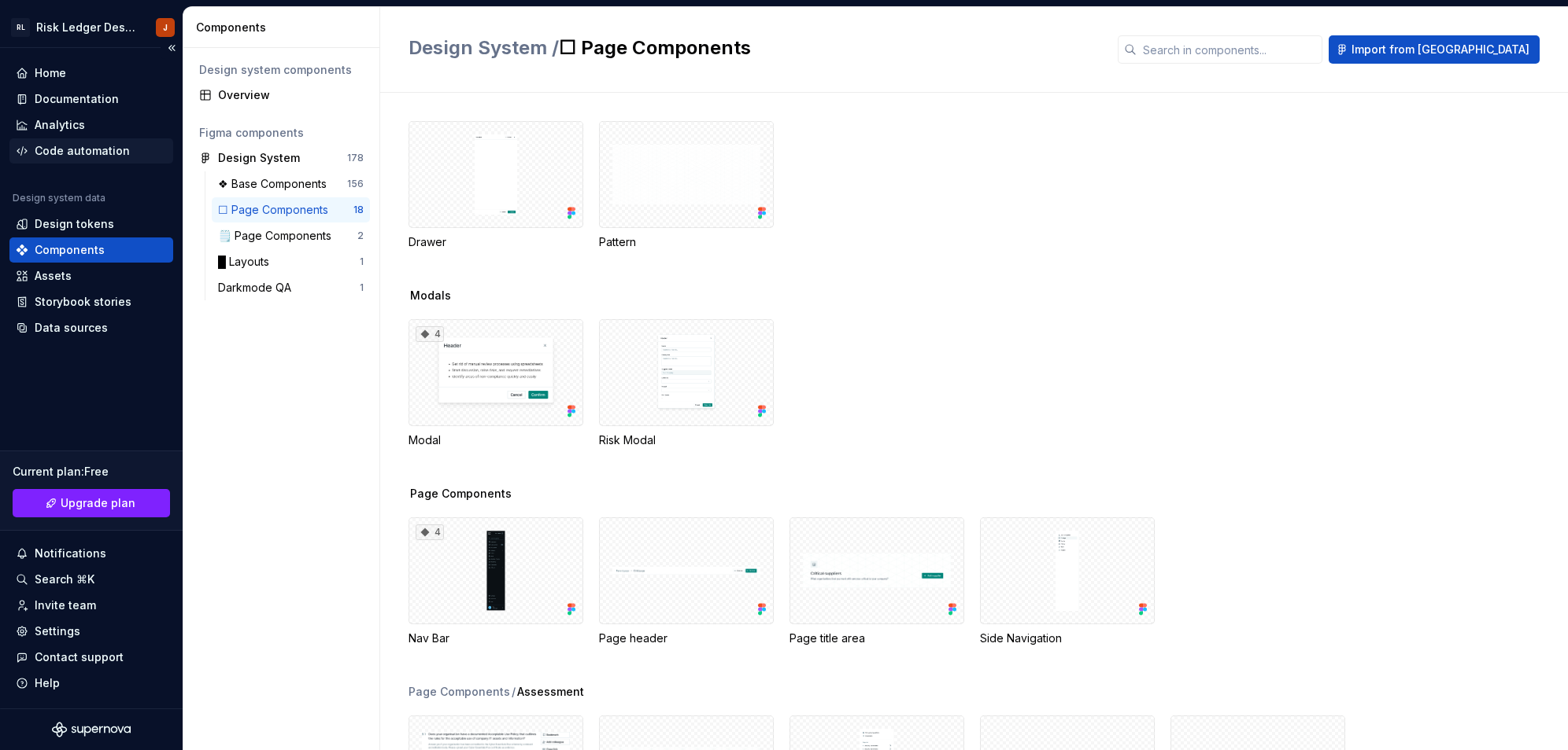
click at [88, 150] on div "Code automation" at bounding box center [82, 150] width 95 height 15
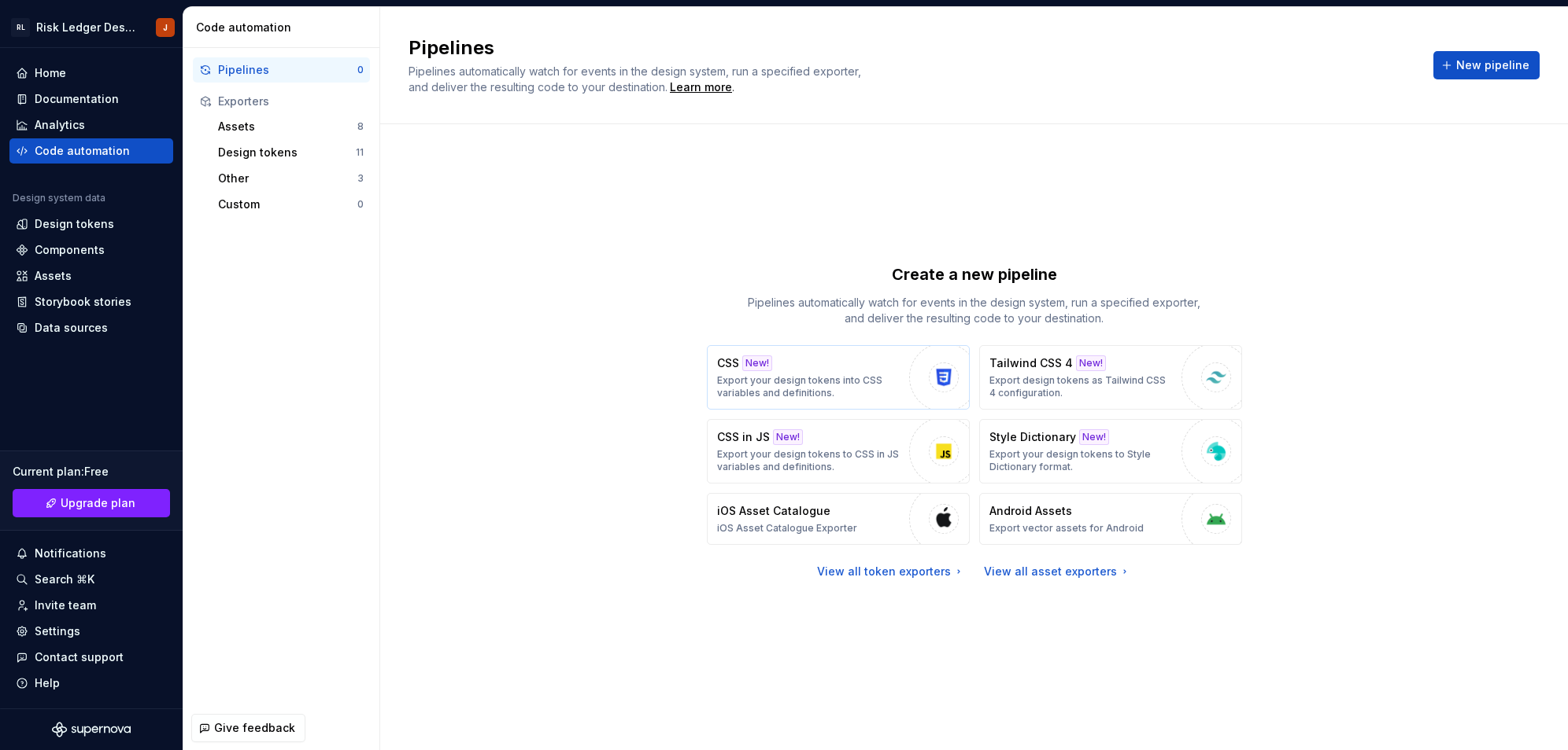
click at [915, 398] on div "button" at bounding box center [944, 378] width 69 height 69
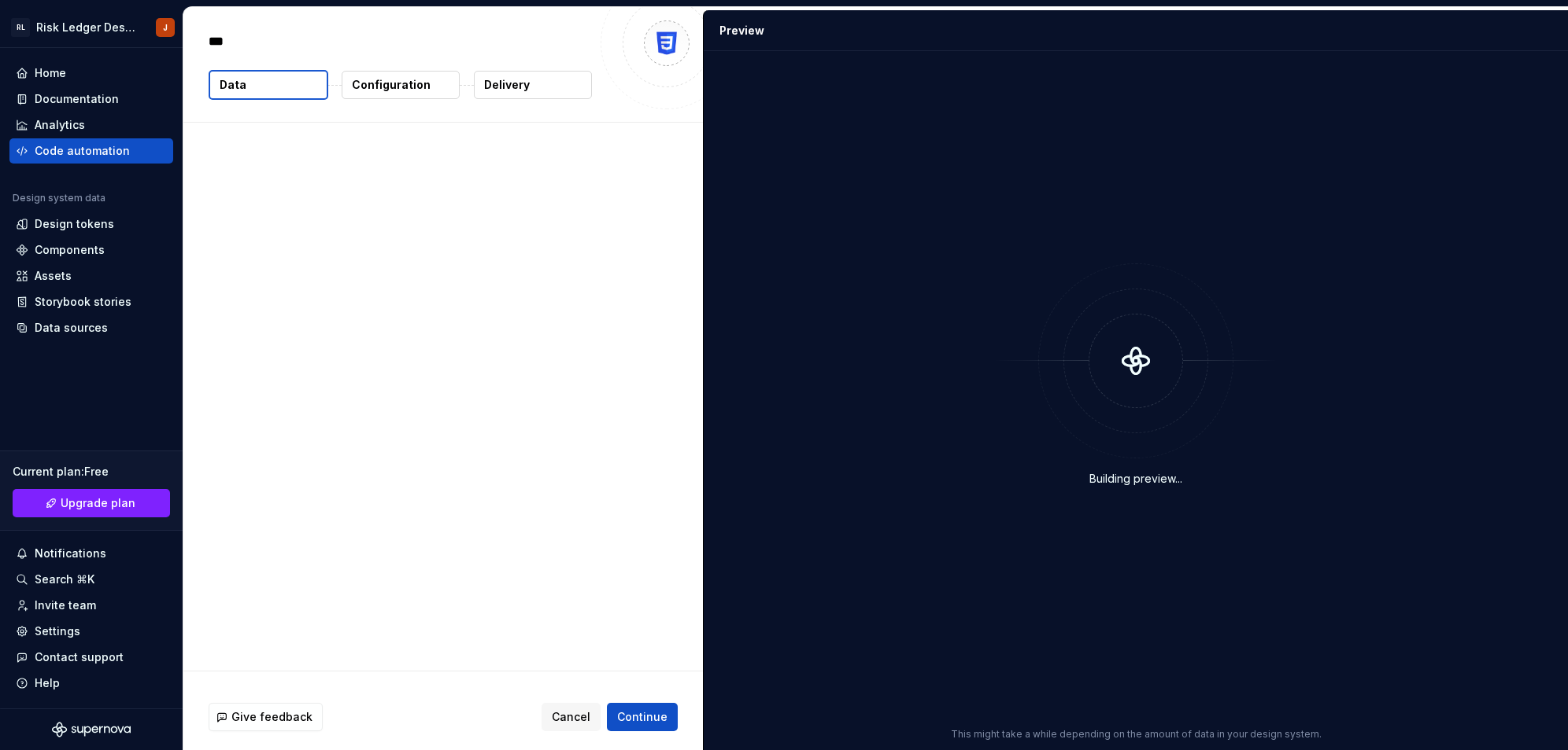
type textarea "*"
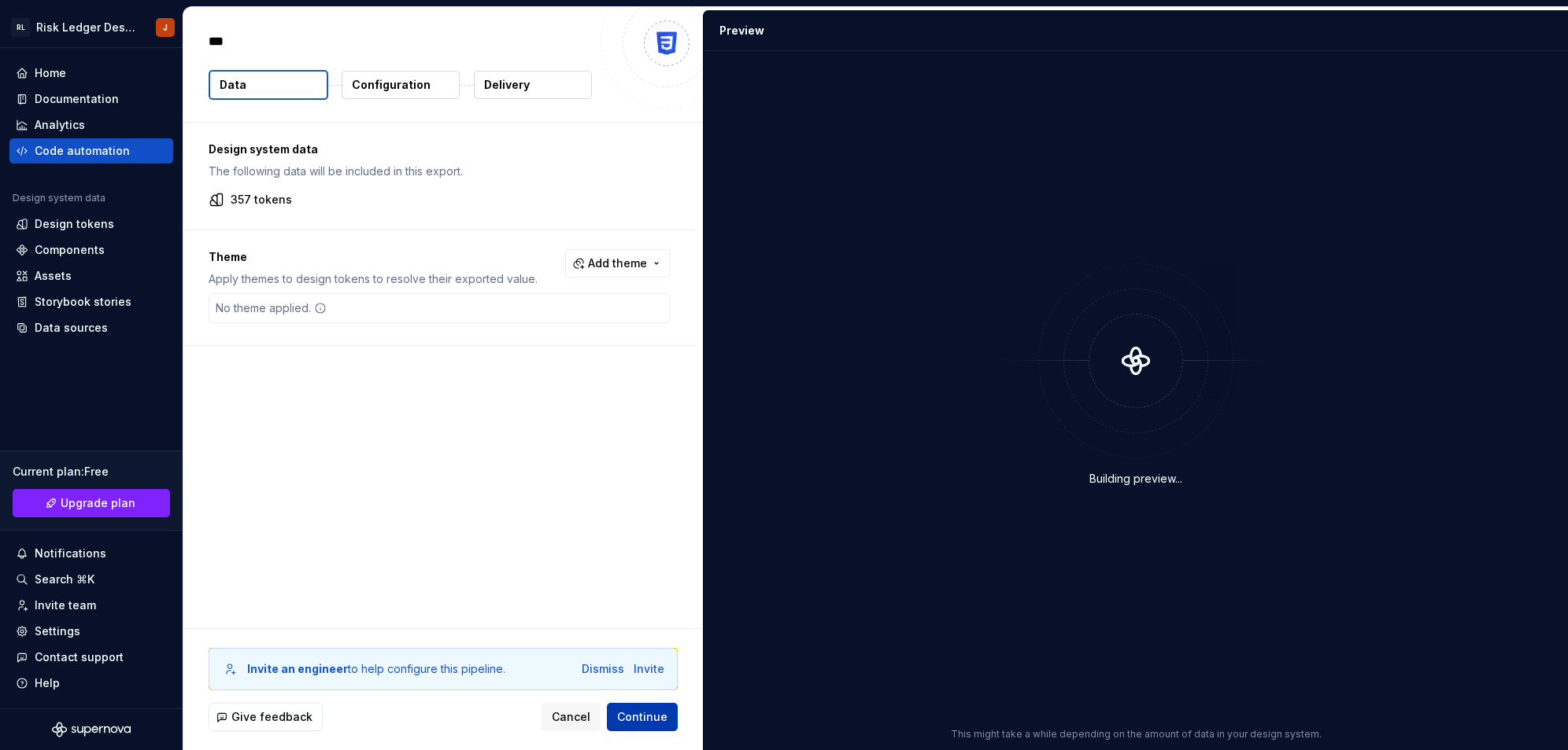
click at [639, 718] on span "Continue" at bounding box center [643, 716] width 51 height 15
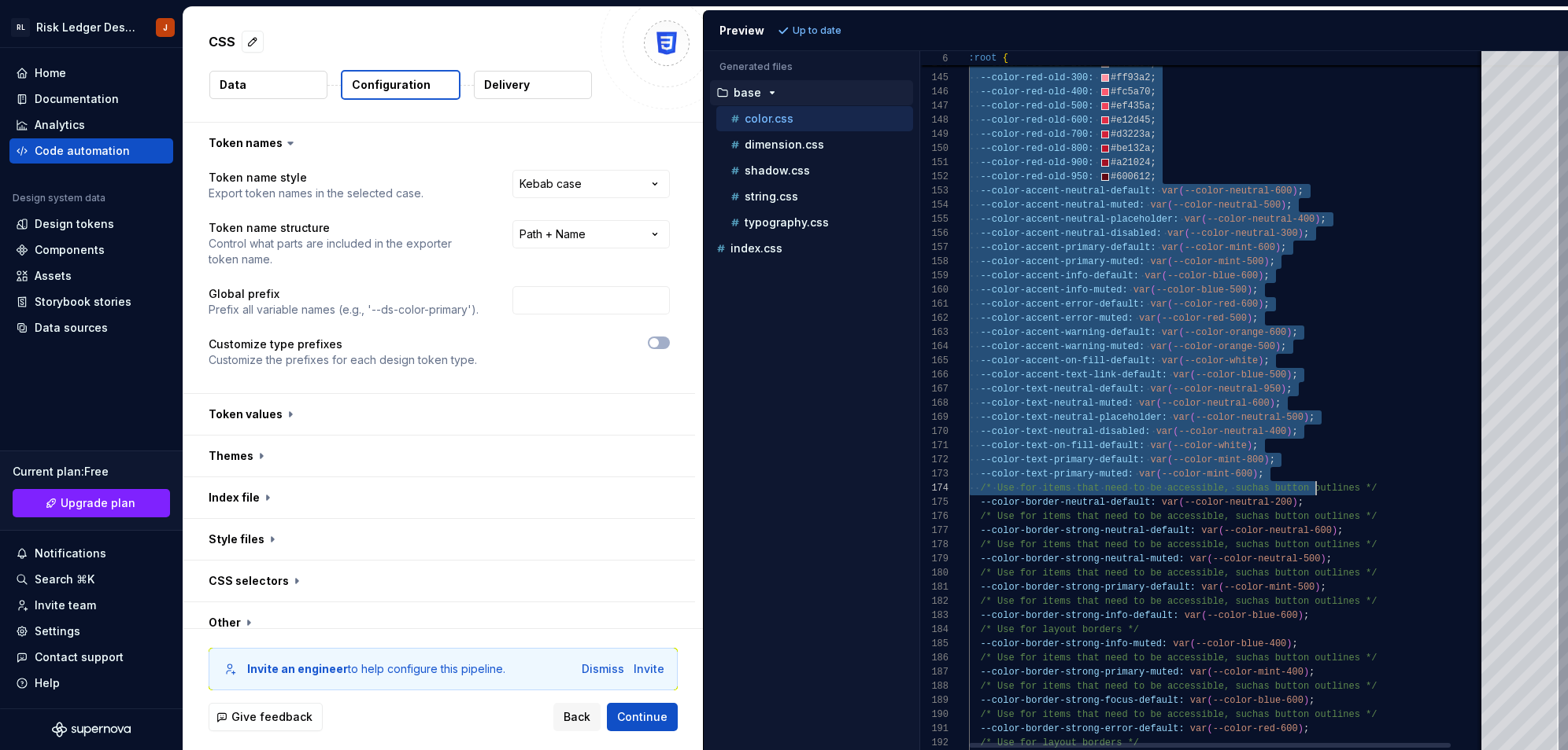
drag, startPoint x: 981, startPoint y: 155, endPoint x: 1315, endPoint y: 478, distance: 464.6
click at [1315, 478] on div "--color-accent-primary-muted: var ( --color-mint-500 ) ; --color-accent-info-de…" at bounding box center [1246, 393] width 555 height 4724
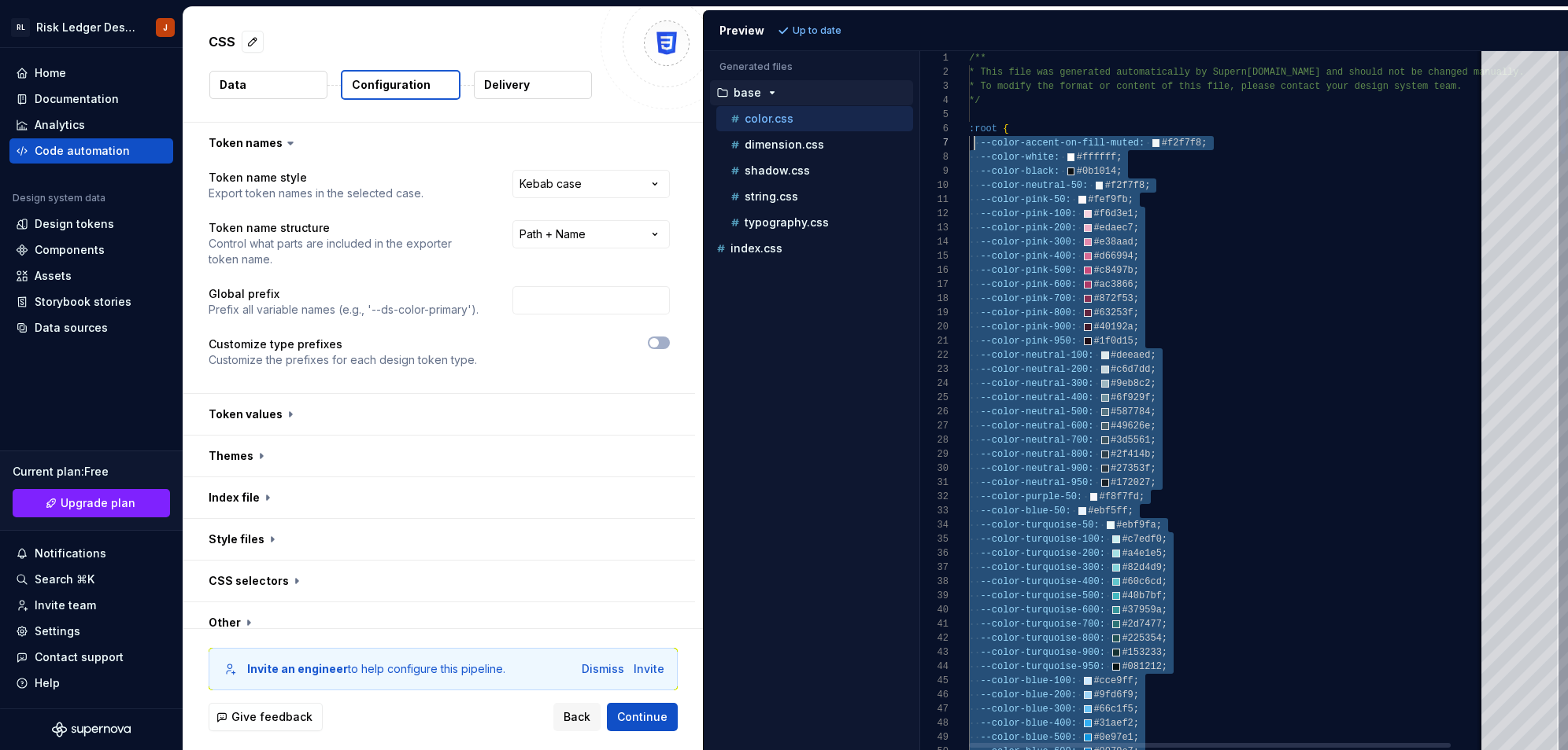
scroll to position [85, 0]
drag, startPoint x: 1315, startPoint y: 478, endPoint x: 967, endPoint y: 147, distance: 480.3
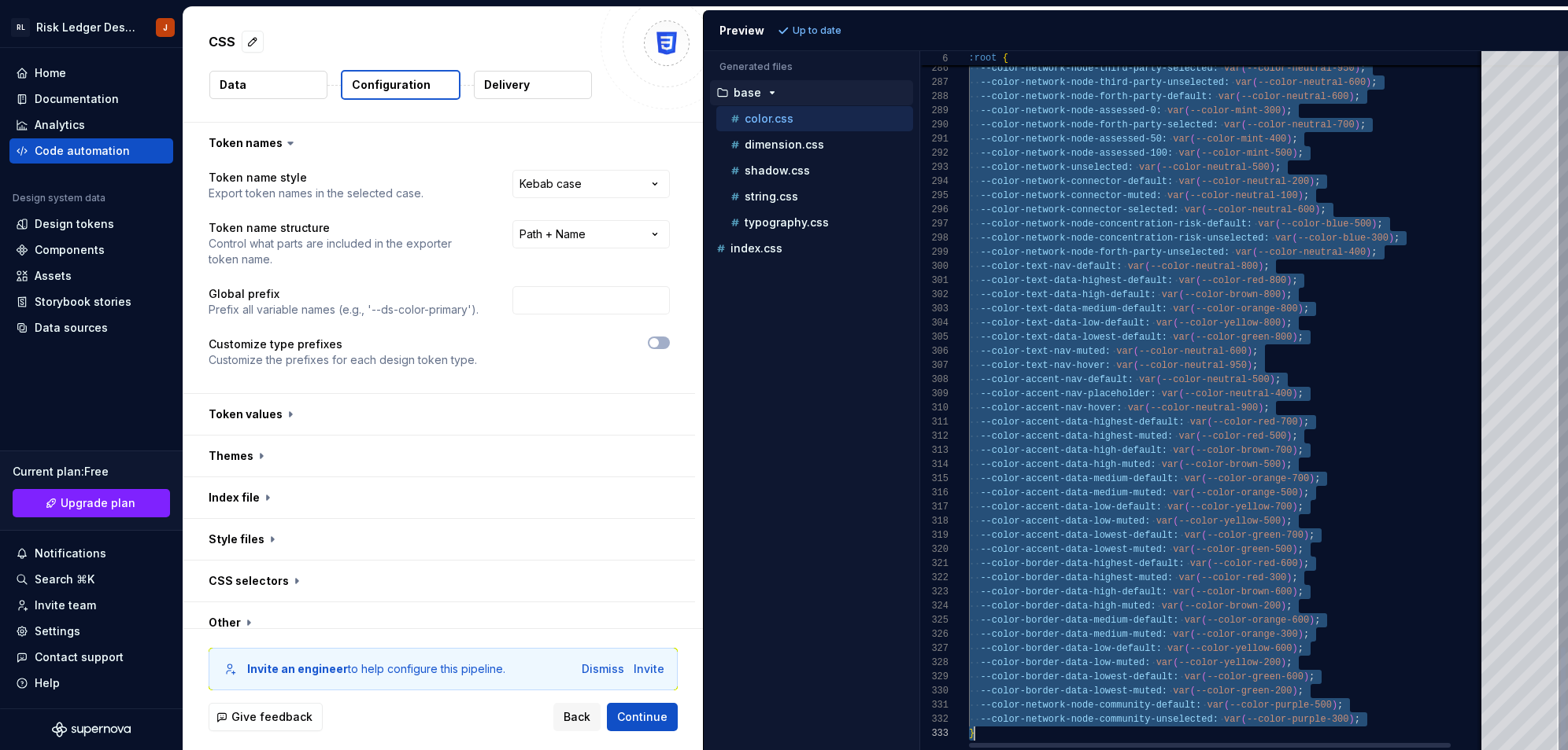
scroll to position [0, 5]
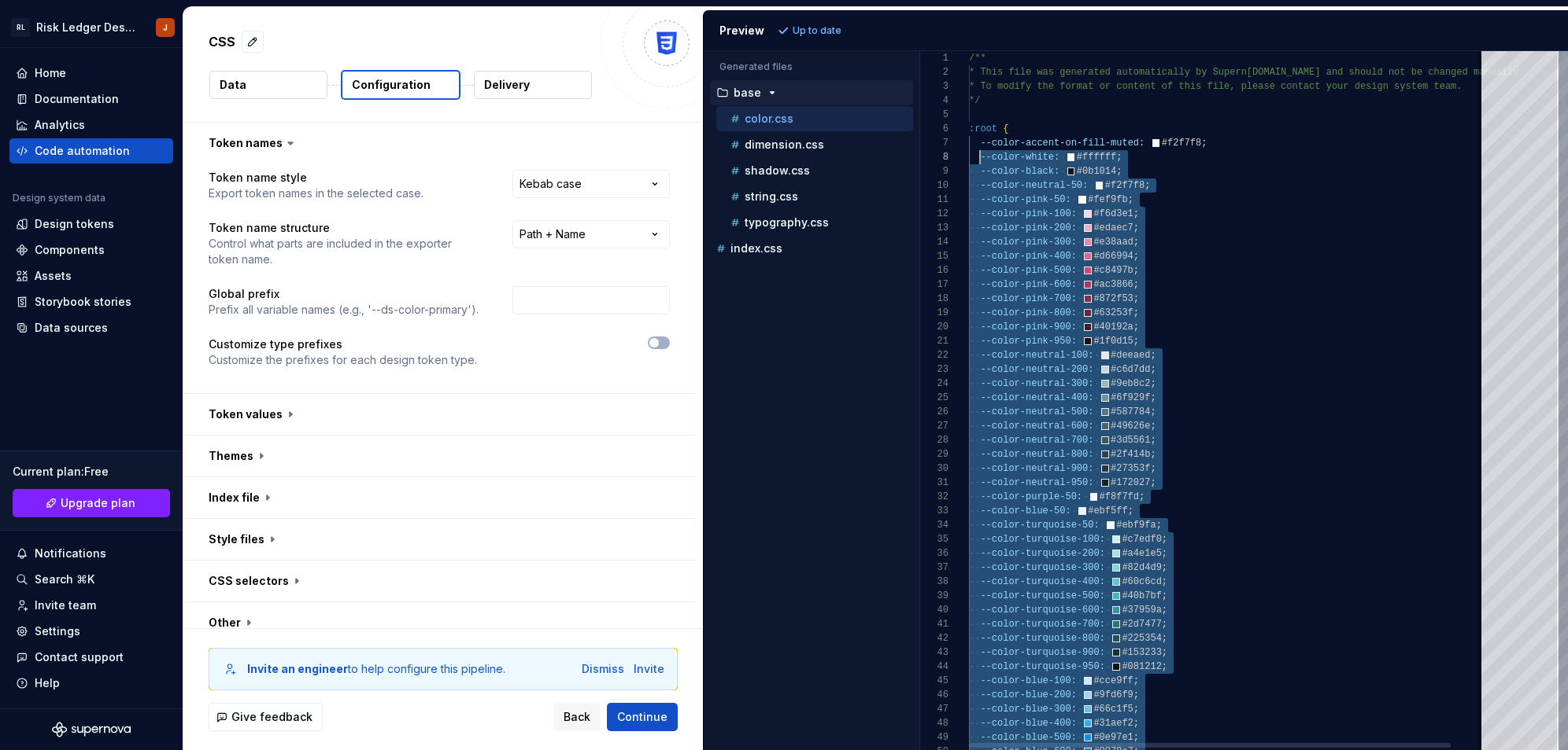
scroll to position [99, 0]
drag, startPoint x: 1196, startPoint y: 436, endPoint x: 969, endPoint y: 159, distance: 358.1
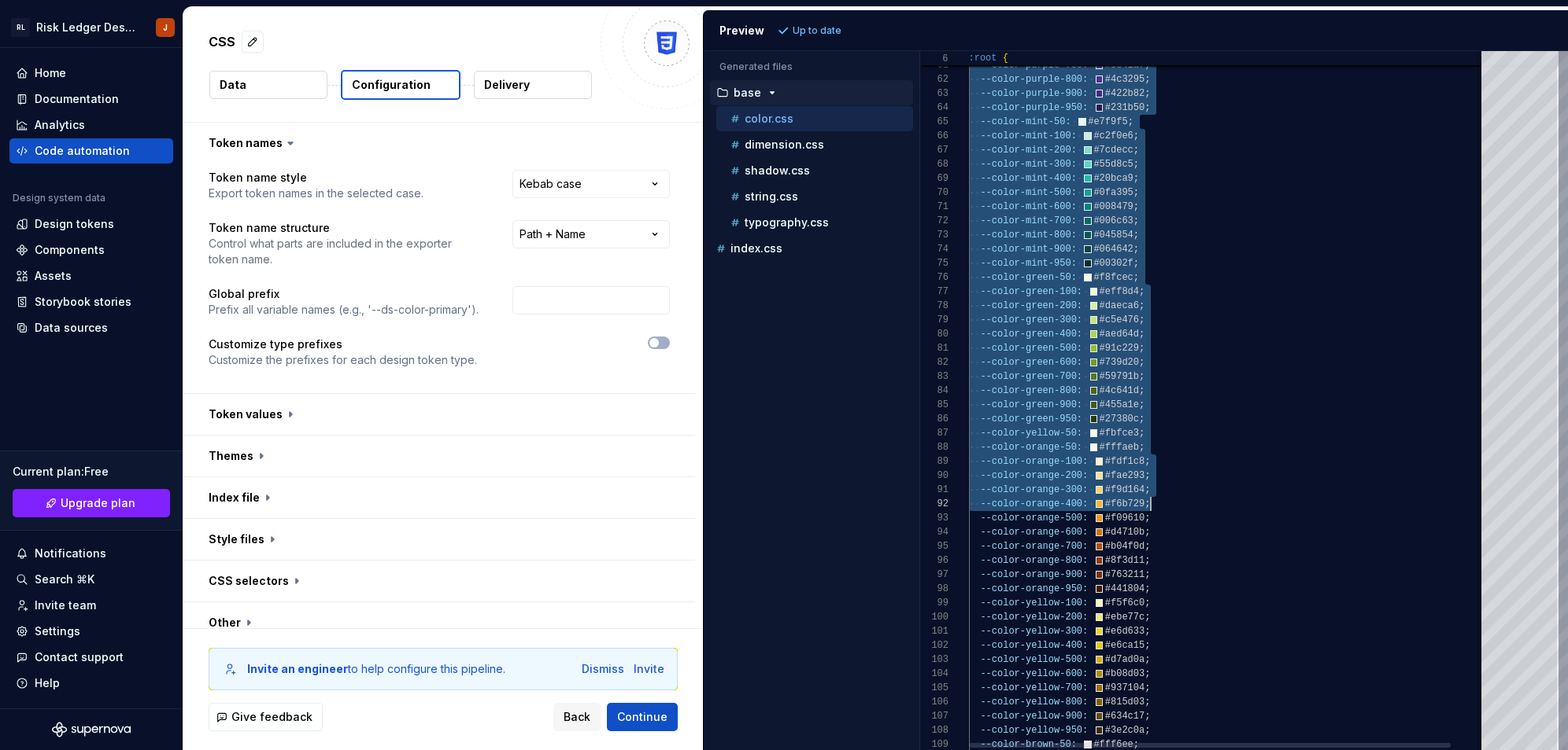
type textarea "**********"
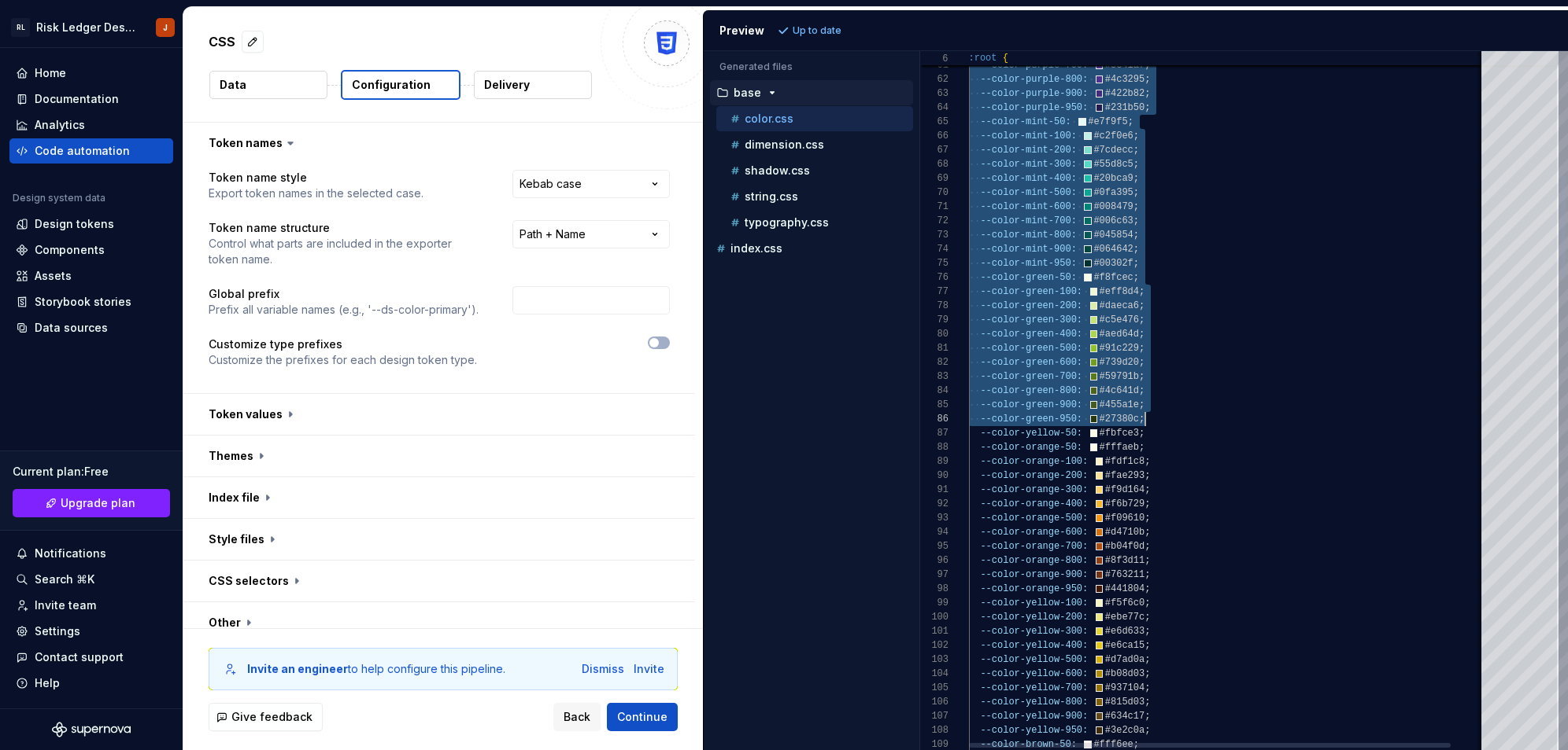
drag, startPoint x: 978, startPoint y: 157, endPoint x: 1187, endPoint y: 411, distance: 328.9
